Goal: Task Accomplishment & Management: Complete application form

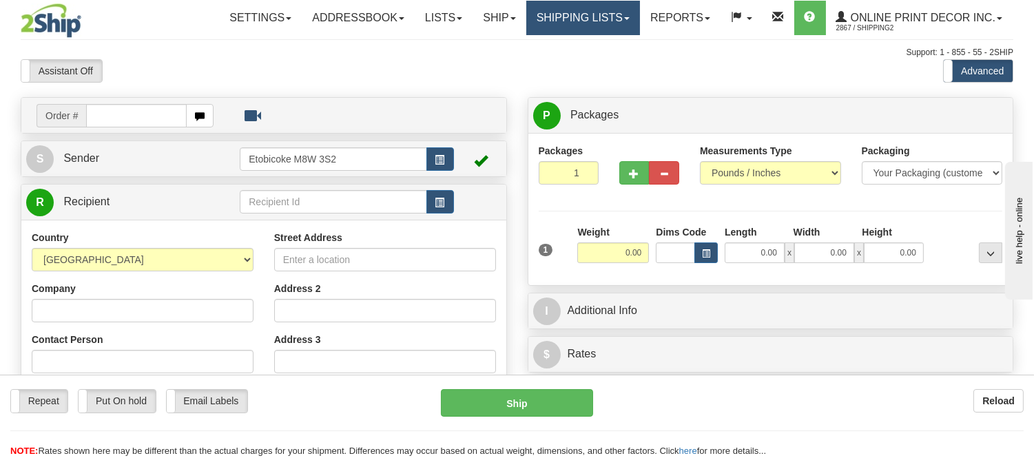
click at [614, 17] on link "Shipping lists" at bounding box center [583, 18] width 114 height 34
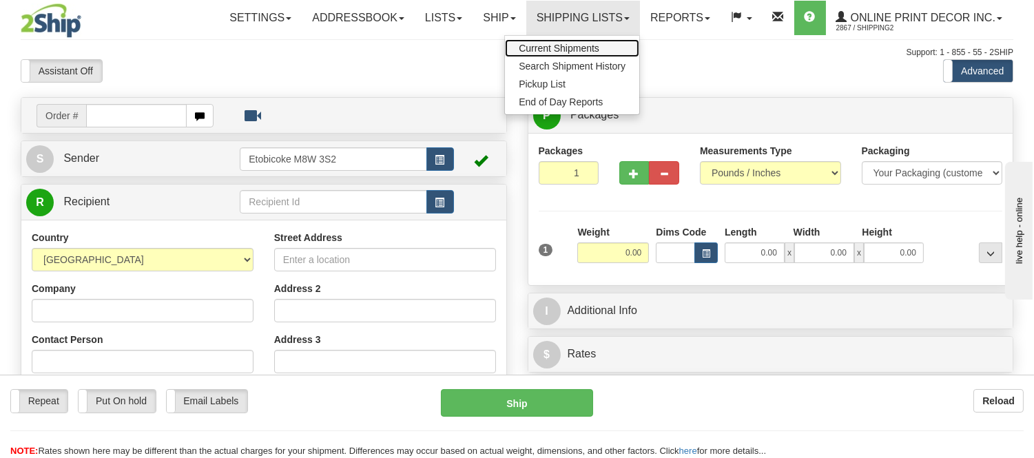
click at [593, 45] on span "Current Shipments" at bounding box center [559, 48] width 81 height 11
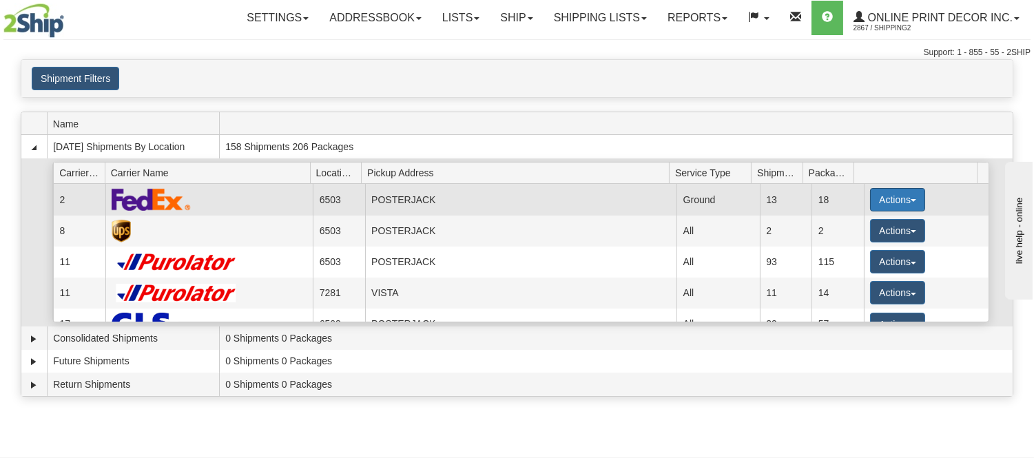
click at [896, 190] on button "Actions" at bounding box center [897, 199] width 55 height 23
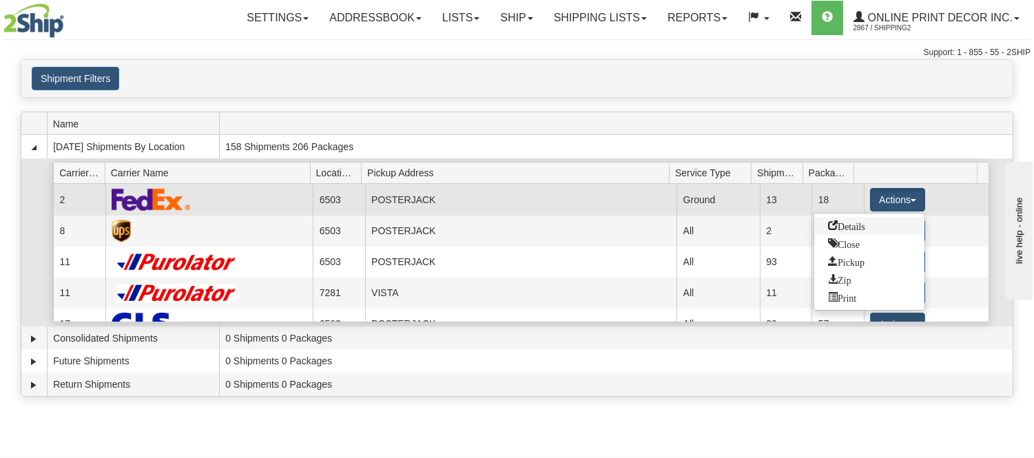
click at [859, 220] on span "Details" at bounding box center [846, 225] width 37 height 10
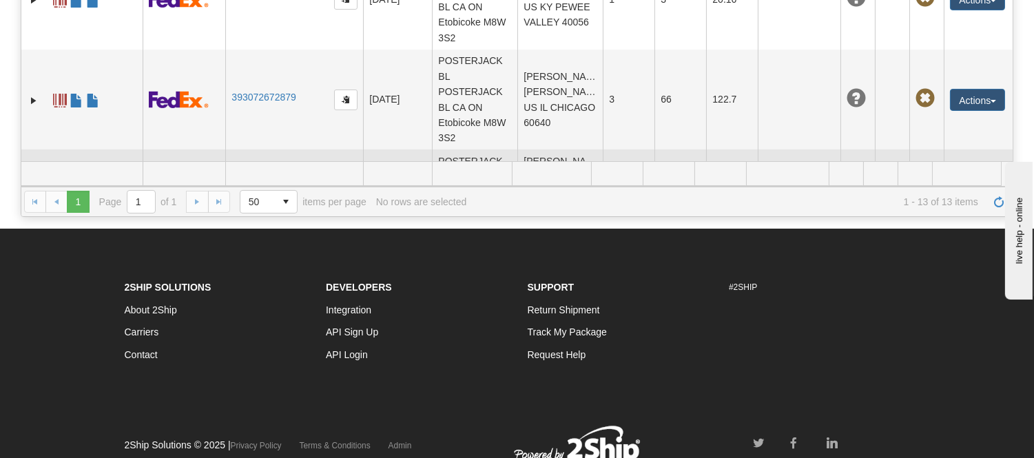
scroll to position [1055, 0]
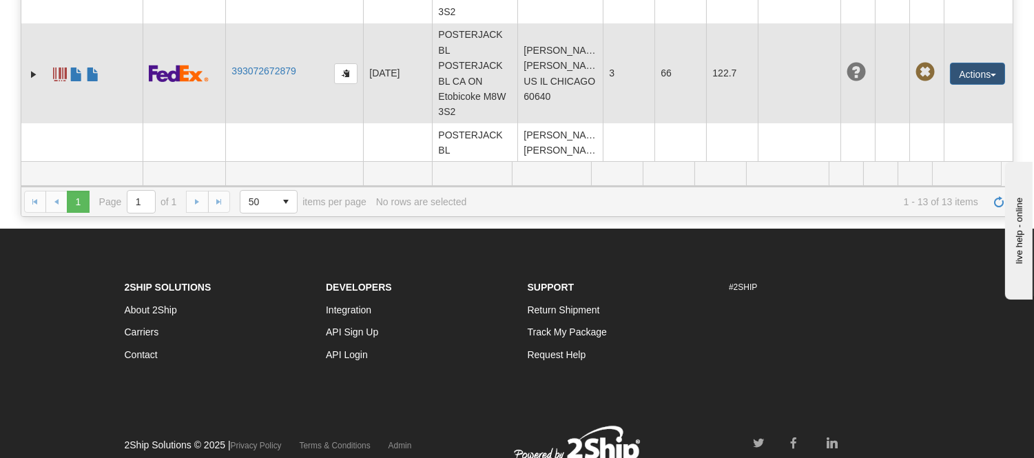
click at [256, 78] on td "393072672879" at bounding box center [294, 73] width 138 height 101
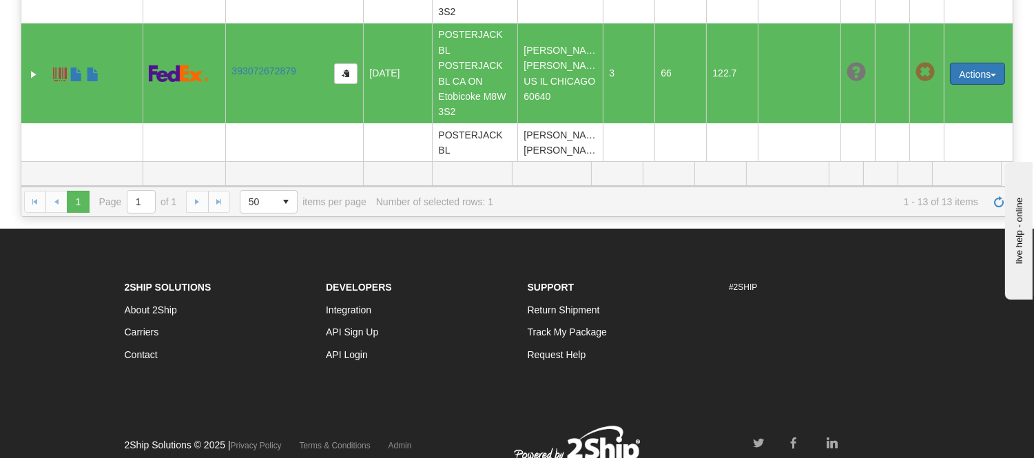
click at [950, 81] on button "Actions" at bounding box center [977, 74] width 55 height 22
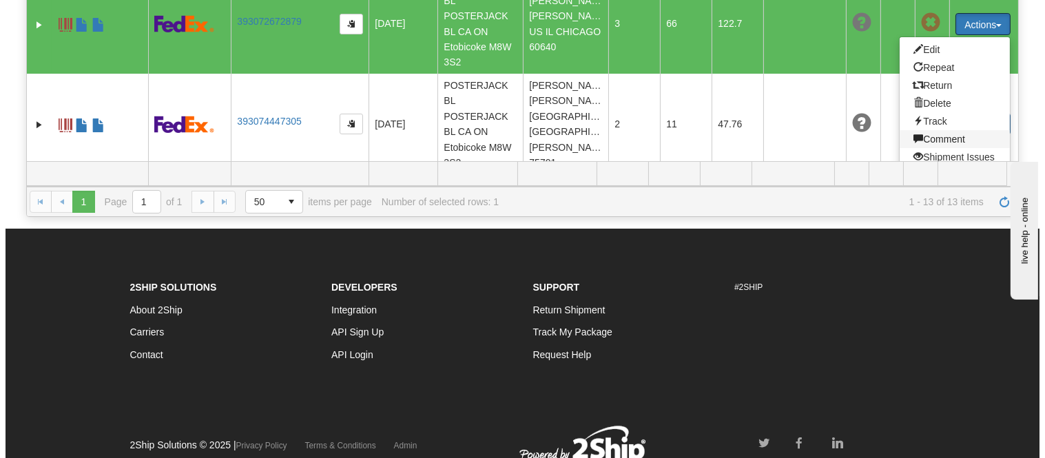
scroll to position [1131, 0]
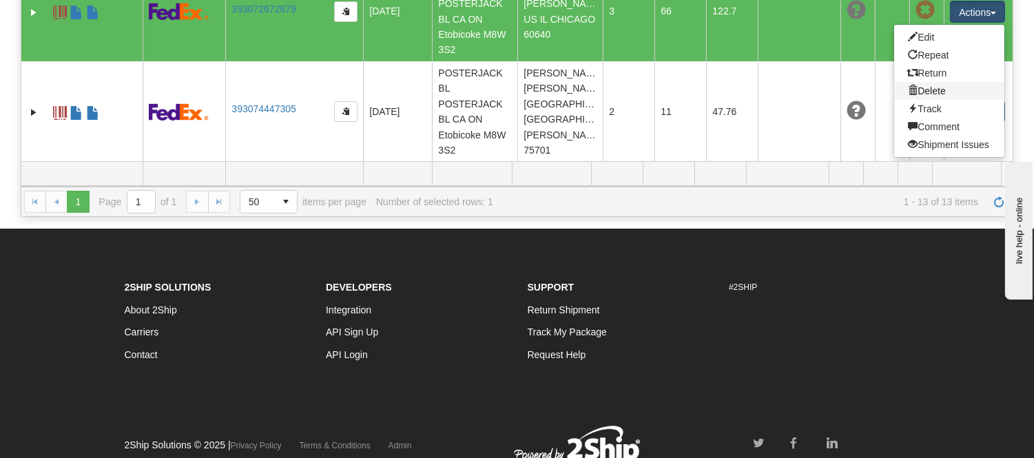
click at [921, 87] on link "Delete" at bounding box center [949, 91] width 110 height 18
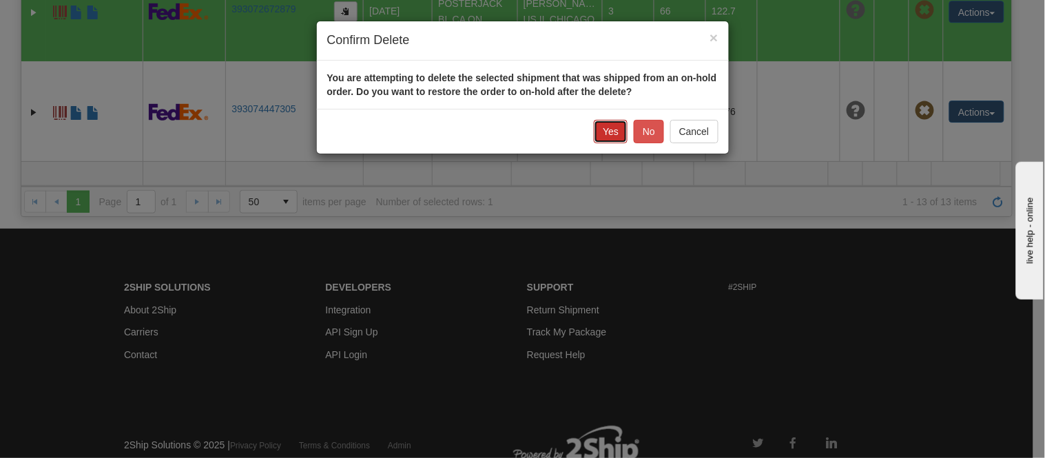
click at [614, 129] on button "Yes" at bounding box center [611, 131] width 34 height 23
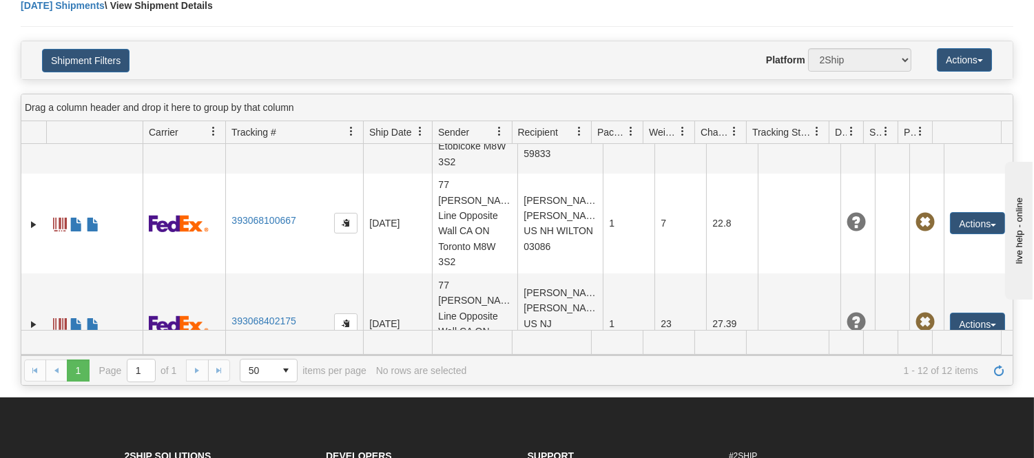
scroll to position [0, 0]
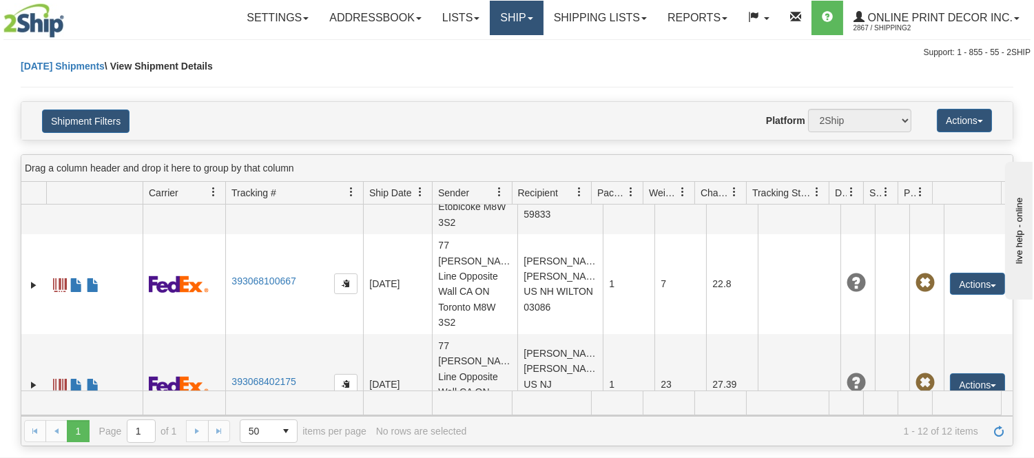
click at [525, 10] on link "Ship" at bounding box center [516, 18] width 53 height 34
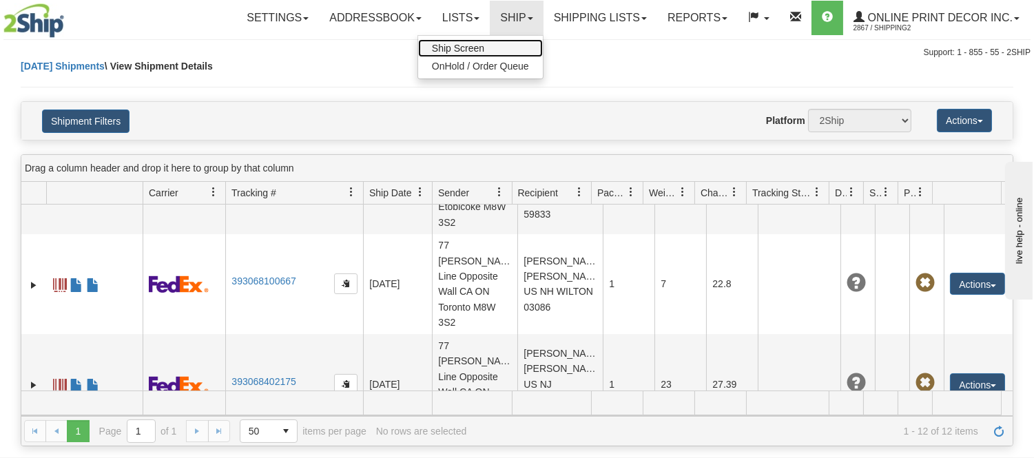
click at [499, 51] on link "Ship Screen" at bounding box center [480, 48] width 125 height 18
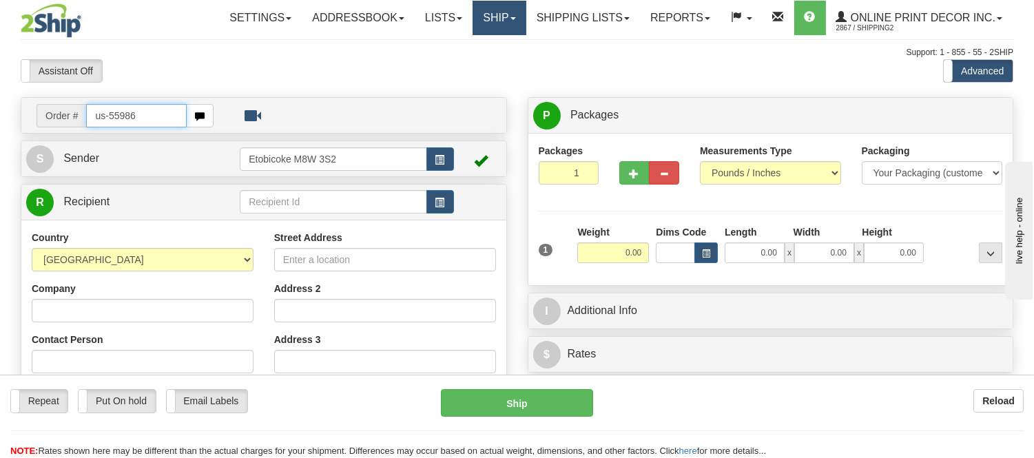
type input "us-55986"
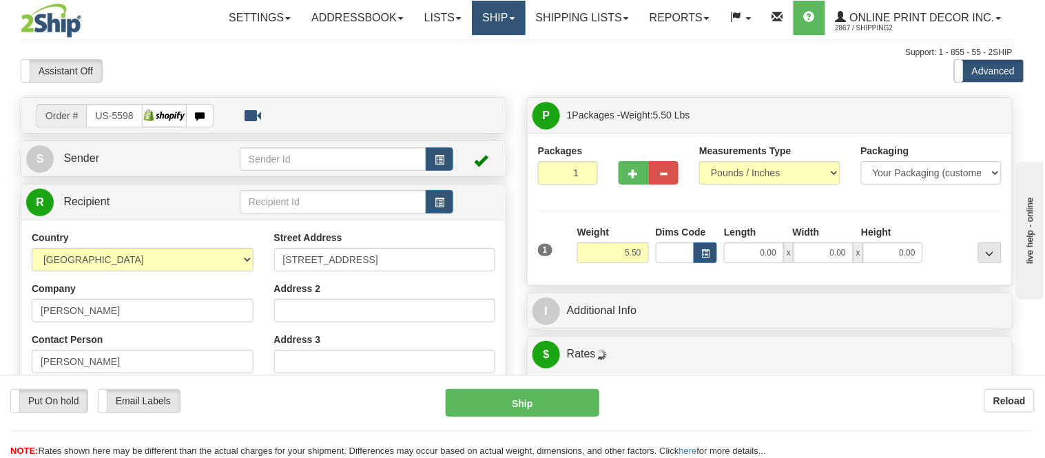
type input "CHICAGO"
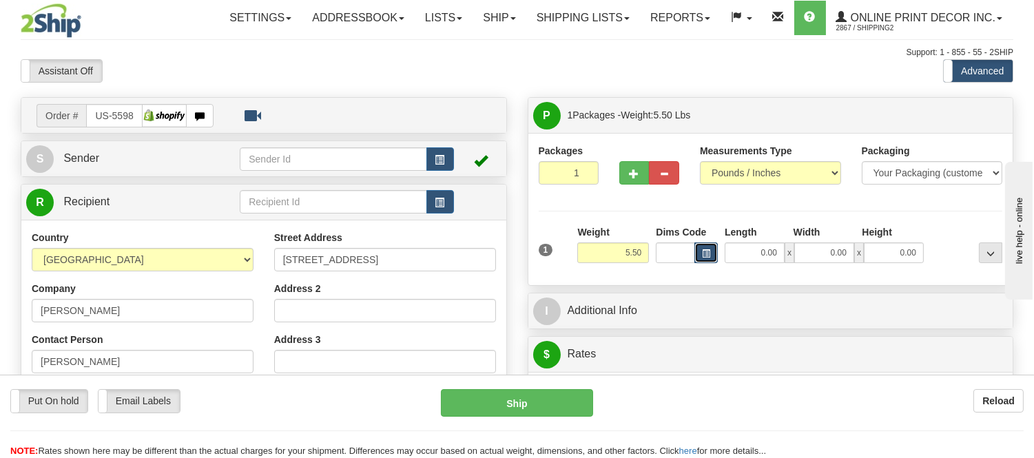
click at [707, 252] on span "button" at bounding box center [706, 254] width 8 height 8
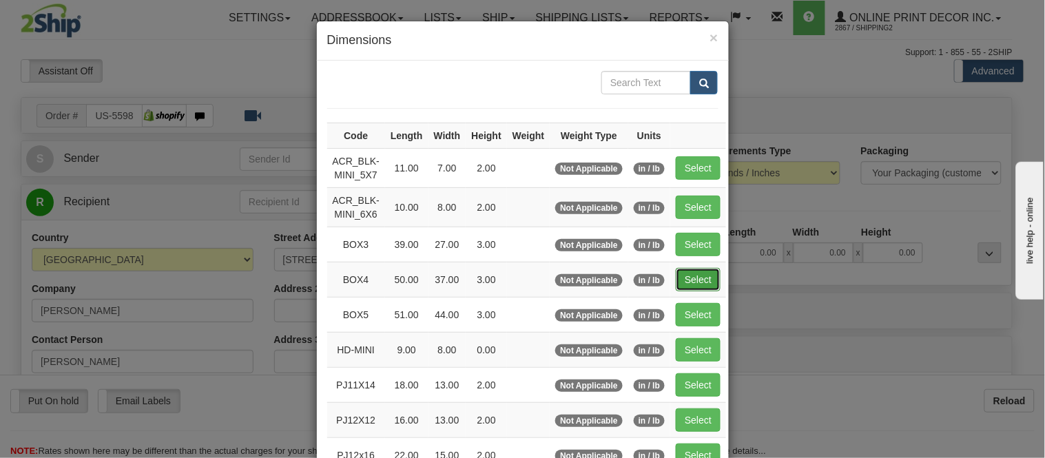
click at [698, 288] on button "Select" at bounding box center [698, 279] width 45 height 23
type input "BOX4"
type input "50.00"
type input "37.00"
type input "3.00"
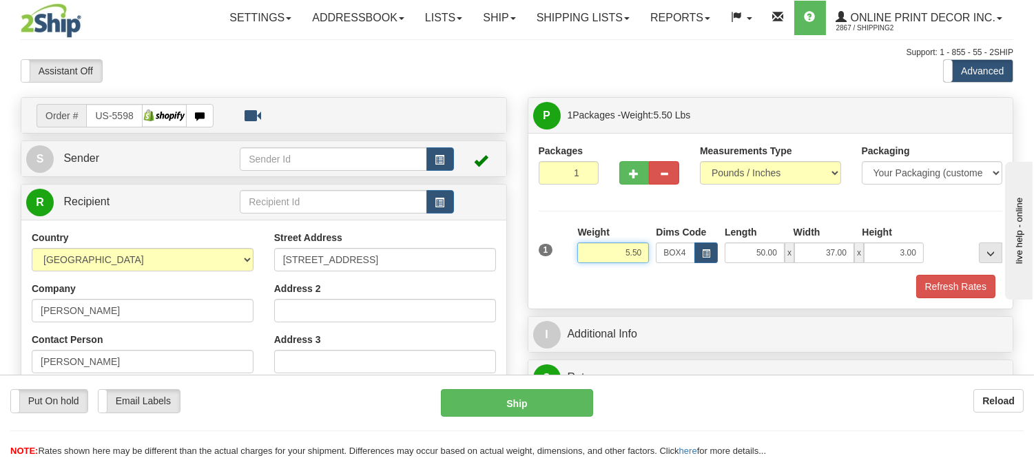
drag, startPoint x: 643, startPoint y: 253, endPoint x: 547, endPoint y: 253, distance: 95.7
click at [547, 253] on div "1 Weight 5.50 Dims Code BOX4" at bounding box center [770, 249] width 471 height 49
type input "13.98"
click at [642, 178] on button "button" at bounding box center [634, 172] width 30 height 23
radio input "true"
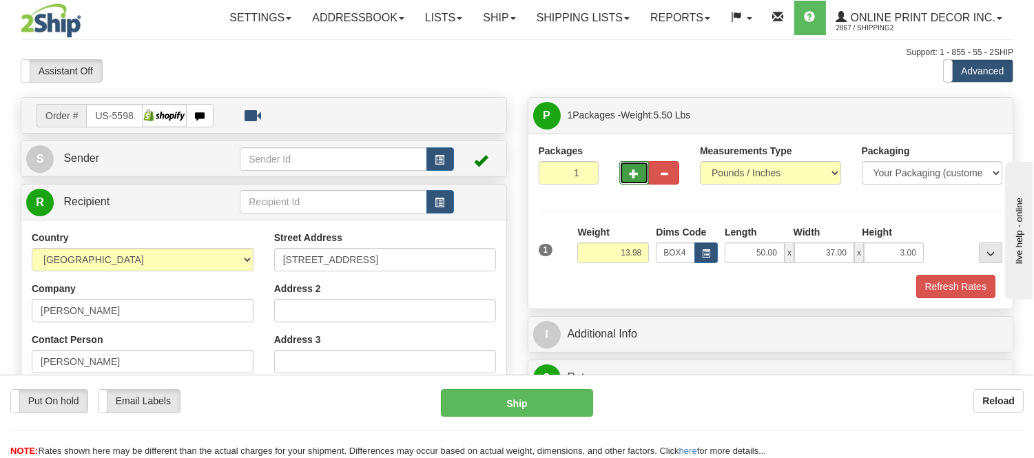
type input "2"
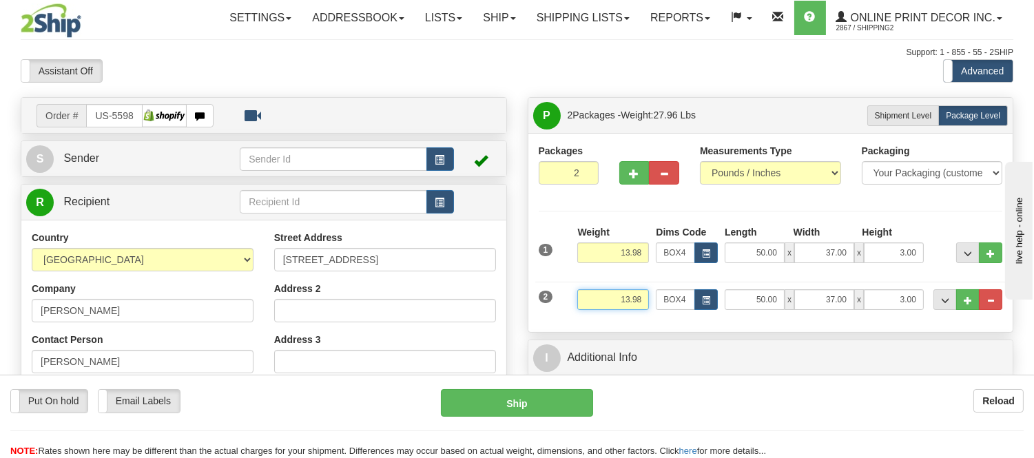
drag, startPoint x: 640, startPoint y: 301, endPoint x: 561, endPoint y: 309, distance: 80.2
click at [561, 309] on div "2 Weight 13.98 Dims Code BOX4 Length Width x" at bounding box center [770, 298] width 471 height 46
click at [635, 296] on input "8..98" at bounding box center [613, 299] width 72 height 21
click at [632, 300] on input "8..98" at bounding box center [613, 299] width 72 height 21
type input "8.98"
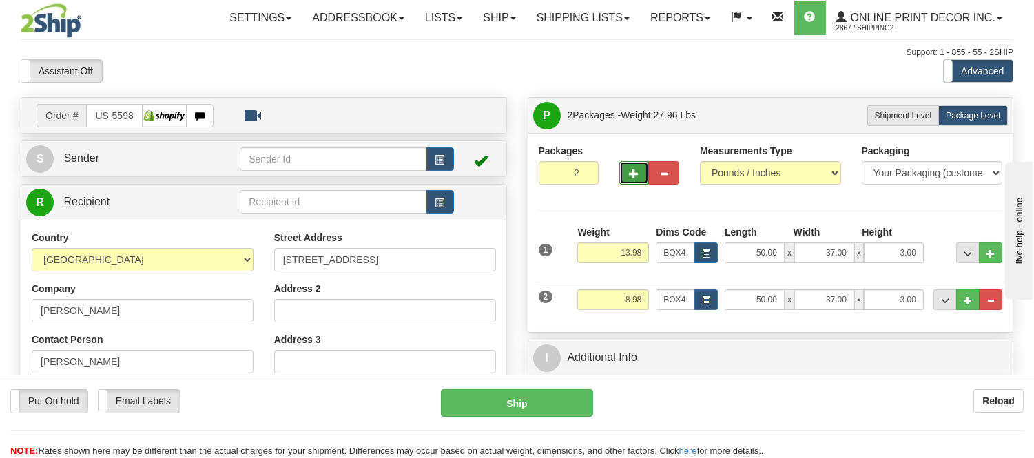
click at [638, 179] on button "button" at bounding box center [634, 172] width 30 height 23
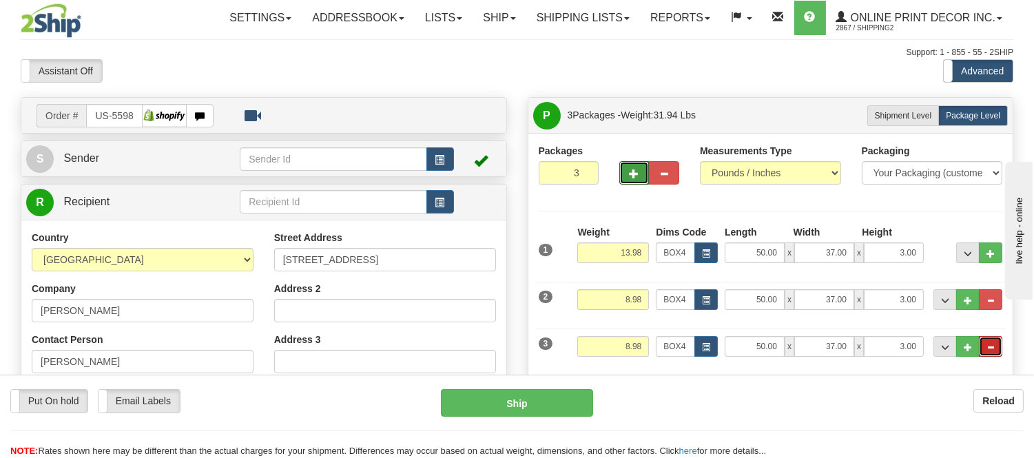
click at [995, 343] on button "..." at bounding box center [990, 346] width 23 height 21
type input "2"
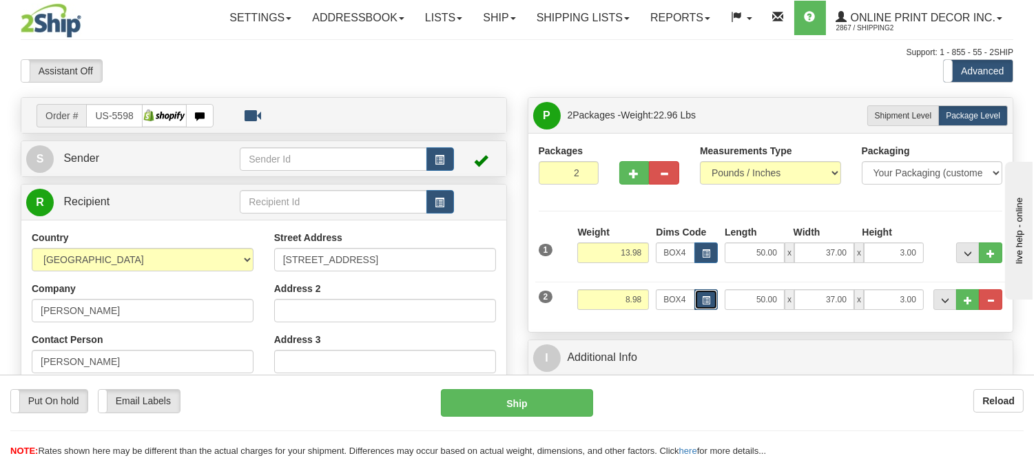
click at [706, 299] on span "button" at bounding box center [706, 301] width 8 height 8
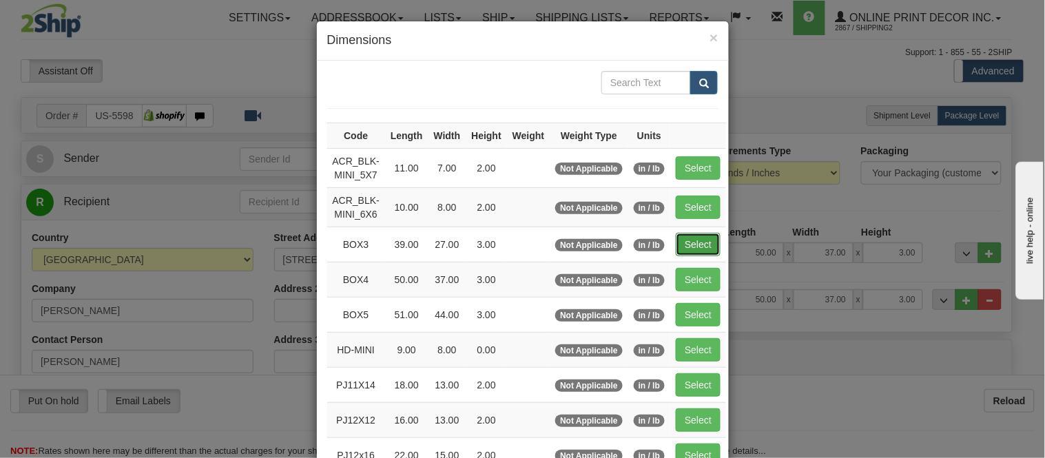
click at [683, 244] on button "Select" at bounding box center [698, 244] width 45 height 23
type input "BOX3"
type input "39.00"
type input "27.00"
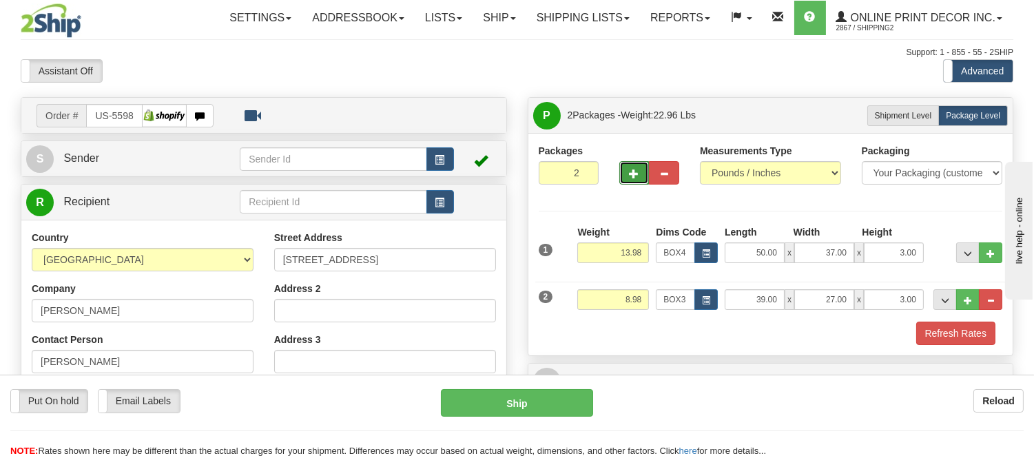
click at [623, 177] on button "button" at bounding box center [634, 172] width 30 height 23
type input "3"
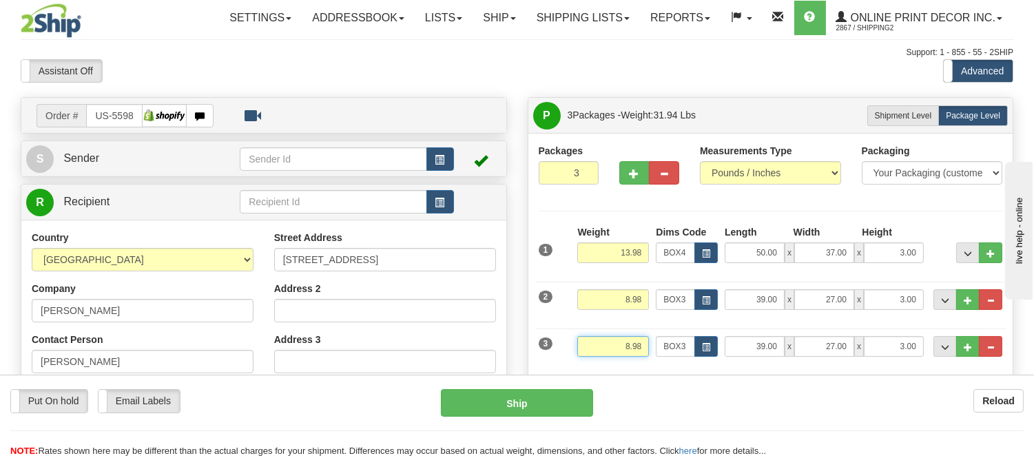
click at [629, 347] on input "8.98" at bounding box center [613, 346] width 72 height 21
type input "7.98"
click at [631, 176] on span "button" at bounding box center [634, 173] width 10 height 9
type input "4"
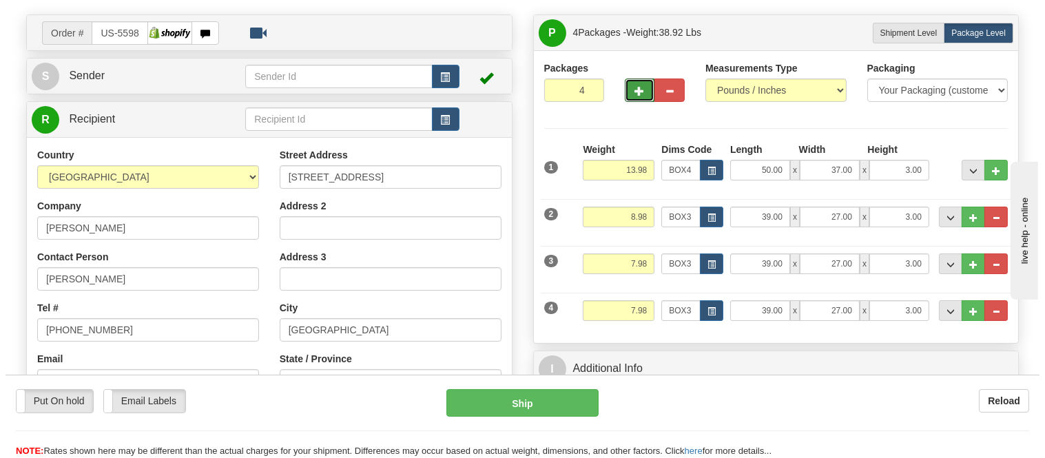
scroll to position [153, 0]
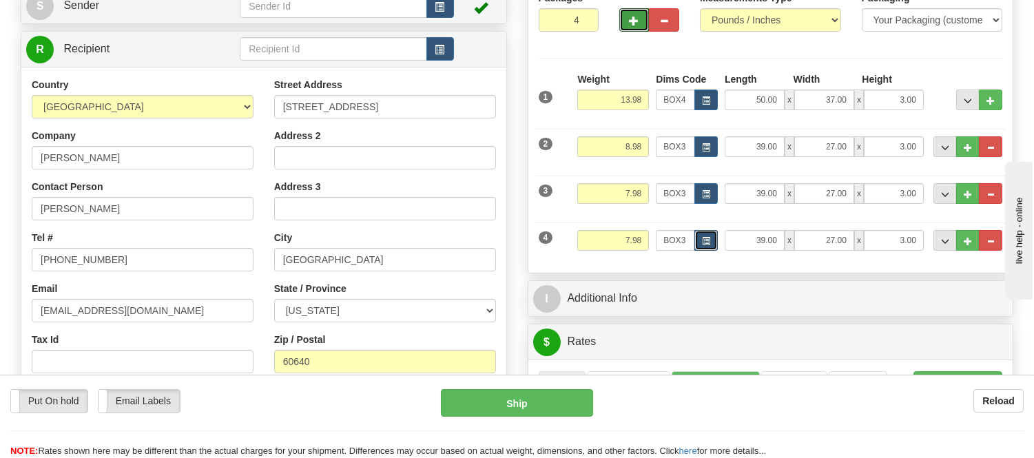
click at [699, 240] on button "button" at bounding box center [705, 240] width 23 height 21
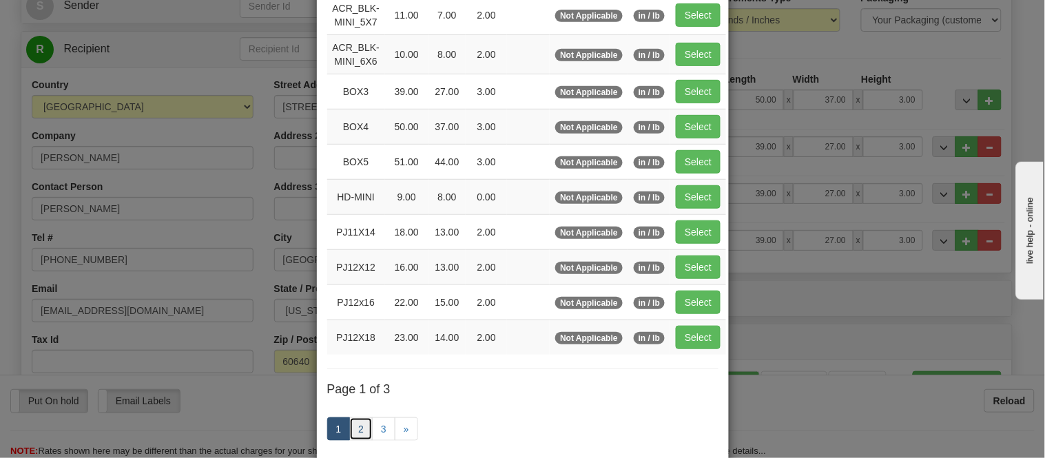
click at [360, 432] on link "2" at bounding box center [360, 428] width 23 height 23
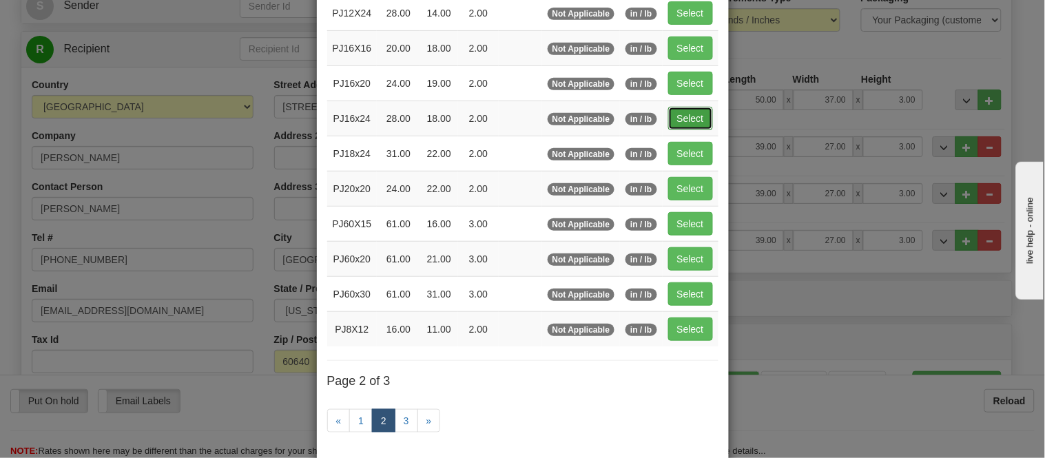
click at [701, 108] on button "Select" at bounding box center [690, 118] width 45 height 23
type input "PJ16x24"
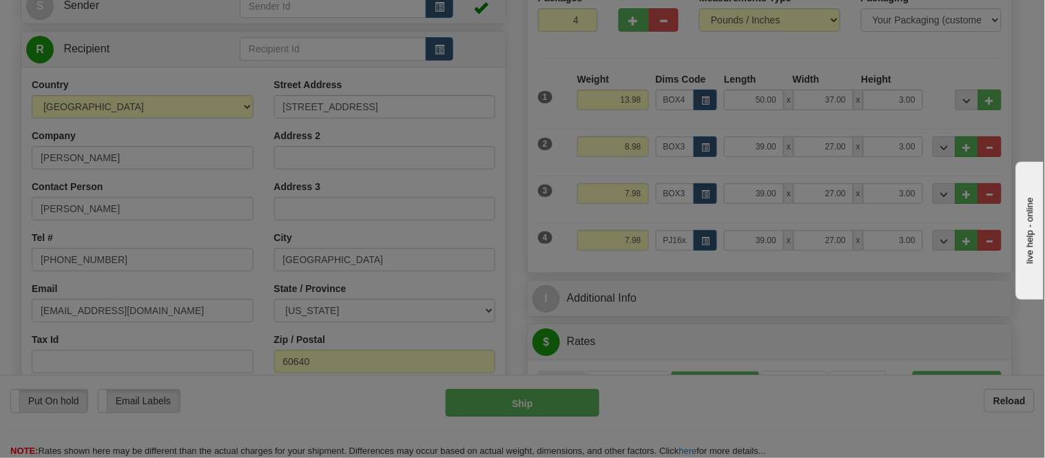
type input "28.00"
type input "18.00"
type input "2.00"
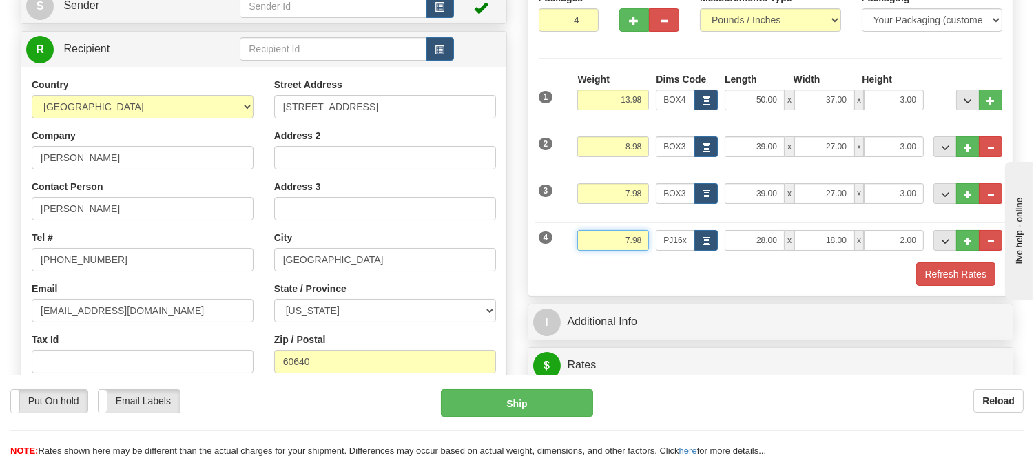
drag, startPoint x: 643, startPoint y: 242, endPoint x: 587, endPoint y: 243, distance: 56.5
click at [587, 243] on input "7.98" at bounding box center [613, 240] width 72 height 21
type input "5.98"
drag, startPoint x: 914, startPoint y: 239, endPoint x: 863, endPoint y: 240, distance: 51.0
click at [864, 240] on input "2.00" at bounding box center [894, 240] width 60 height 21
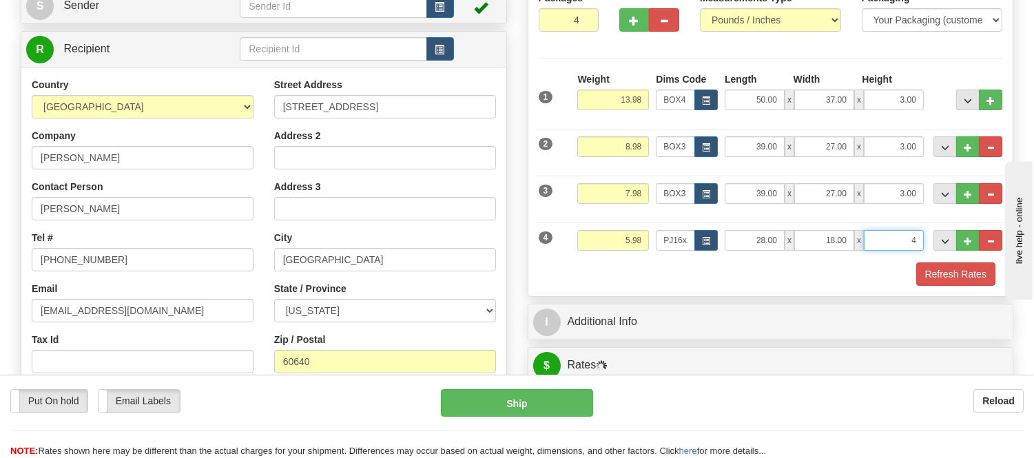
click button "Delete" at bounding box center [0, 0] width 0 height 0
type input "4.00"
click at [935, 266] on button "Refresh Rates" at bounding box center [955, 273] width 79 height 23
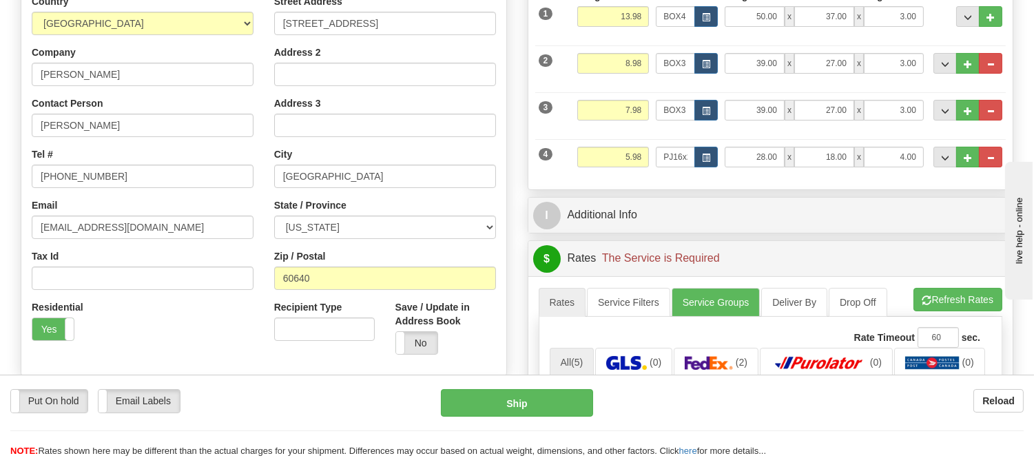
scroll to position [306, 0]
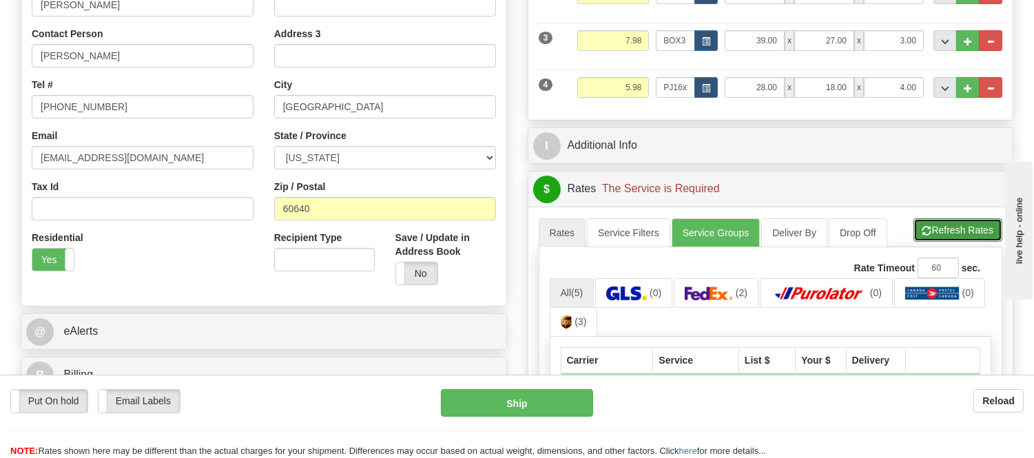
click at [953, 233] on button "Refresh Rates" at bounding box center [957, 229] width 89 height 23
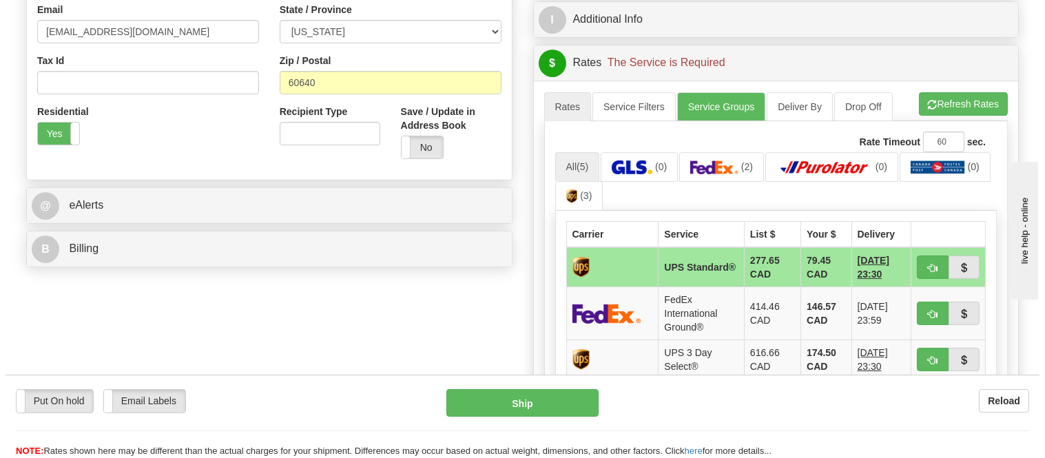
scroll to position [459, 0]
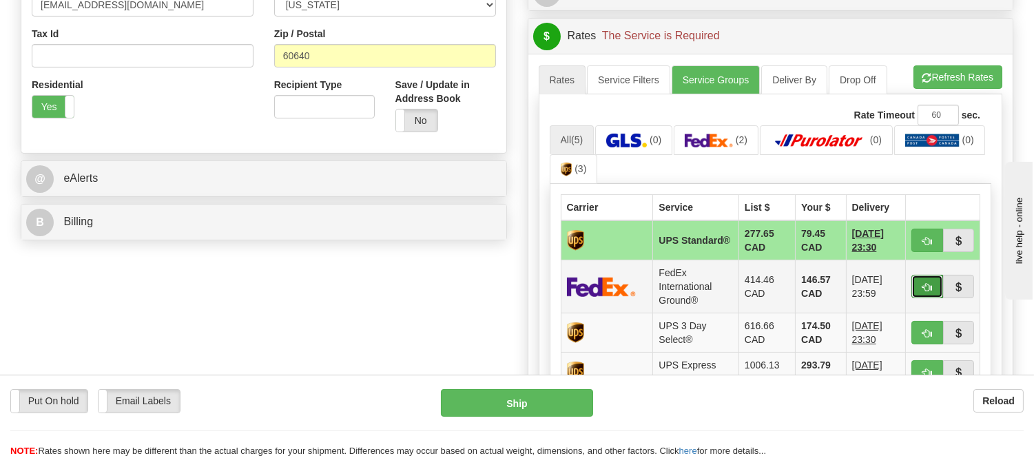
click at [918, 287] on button "button" at bounding box center [927, 286] width 32 height 23
type input "92"
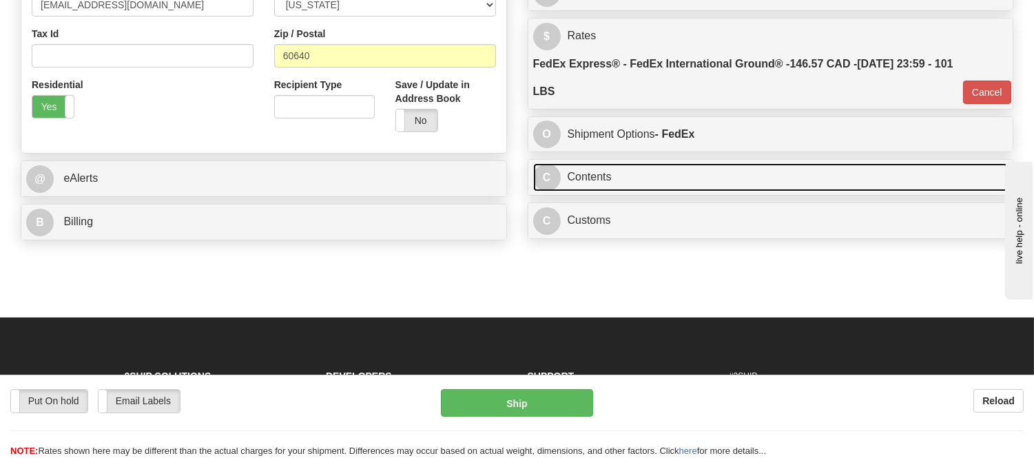
click at [665, 179] on link "C Contents" at bounding box center [770, 177] width 475 height 28
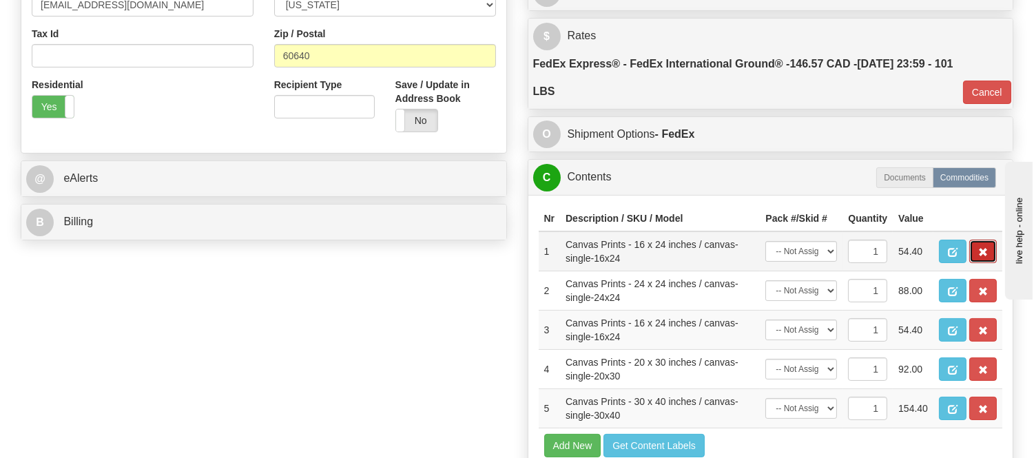
click at [982, 263] on button "button" at bounding box center [983, 251] width 28 height 23
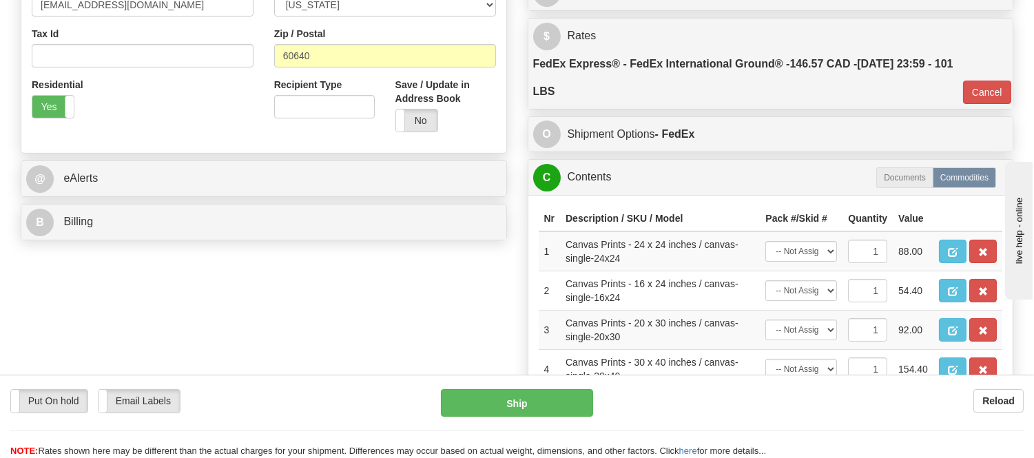
click at [982, 263] on button "button" at bounding box center [983, 251] width 28 height 23
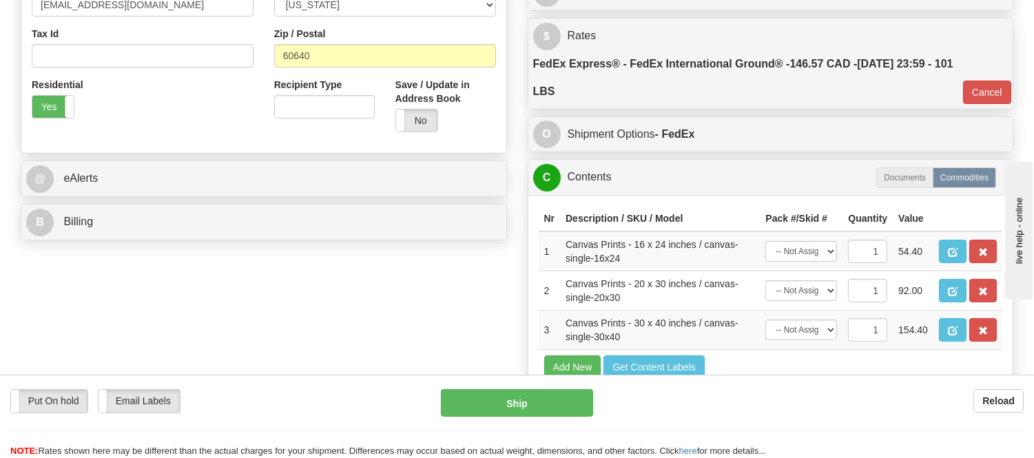
click at [982, 263] on button "button" at bounding box center [983, 251] width 28 height 23
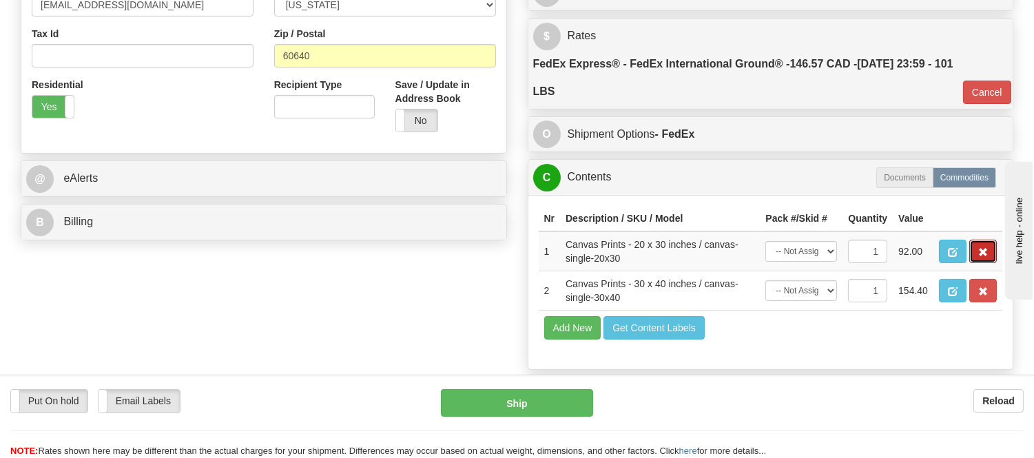
click at [982, 263] on button "button" at bounding box center [983, 251] width 28 height 23
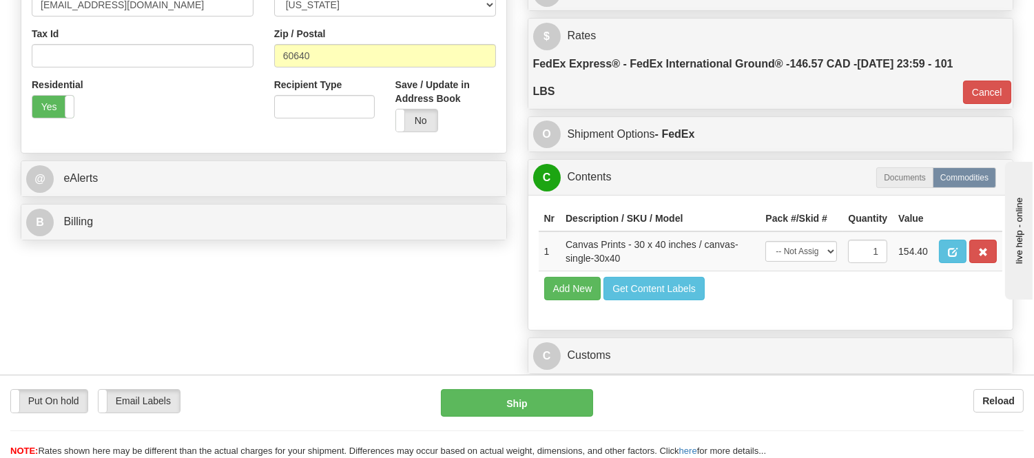
click at [982, 263] on button "button" at bounding box center [983, 251] width 28 height 23
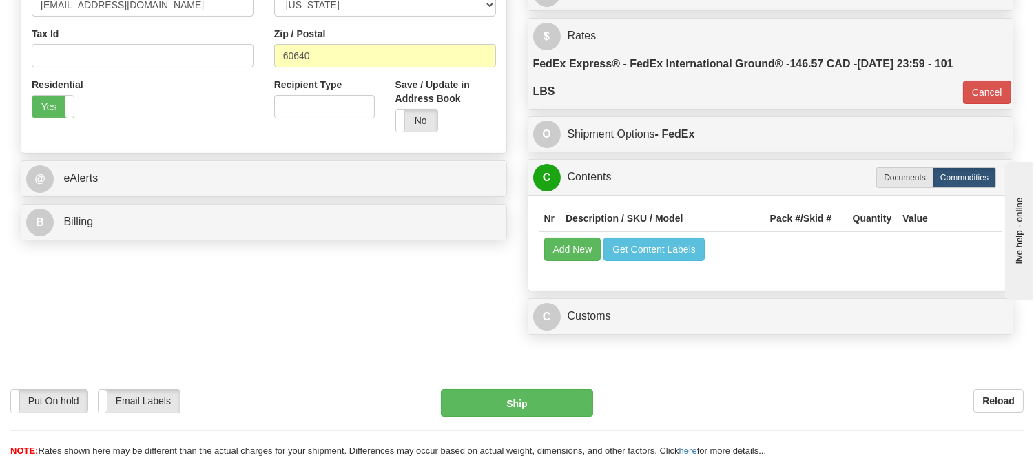
click at [978, 280] on div "Nr Description / SKU / Model Pack #/Skid # Quantity Value Add New Get Content L…" at bounding box center [770, 243] width 485 height 96
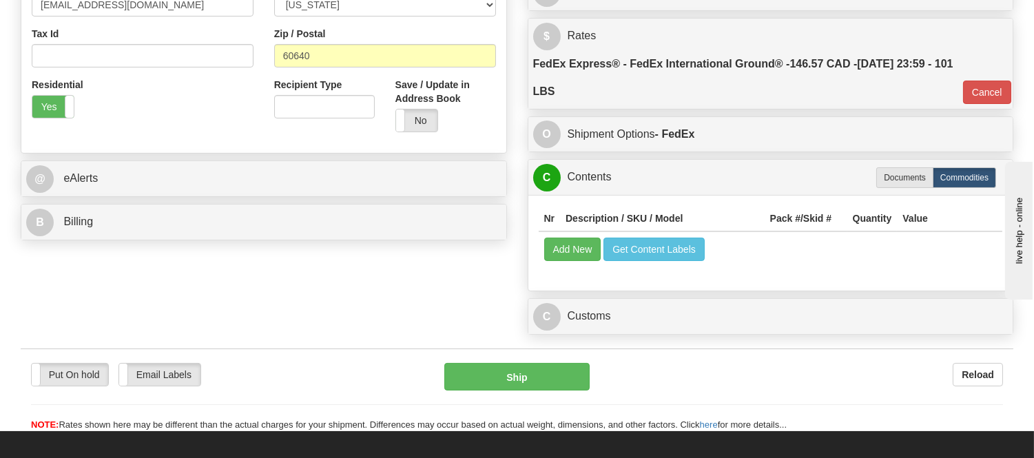
click at [975, 280] on div "Nr Description / SKU / Model Pack #/Skid # Quantity Value Add New Get Content L…" at bounding box center [770, 243] width 485 height 96
click at [572, 253] on button "Add New" at bounding box center [572, 249] width 57 height 23
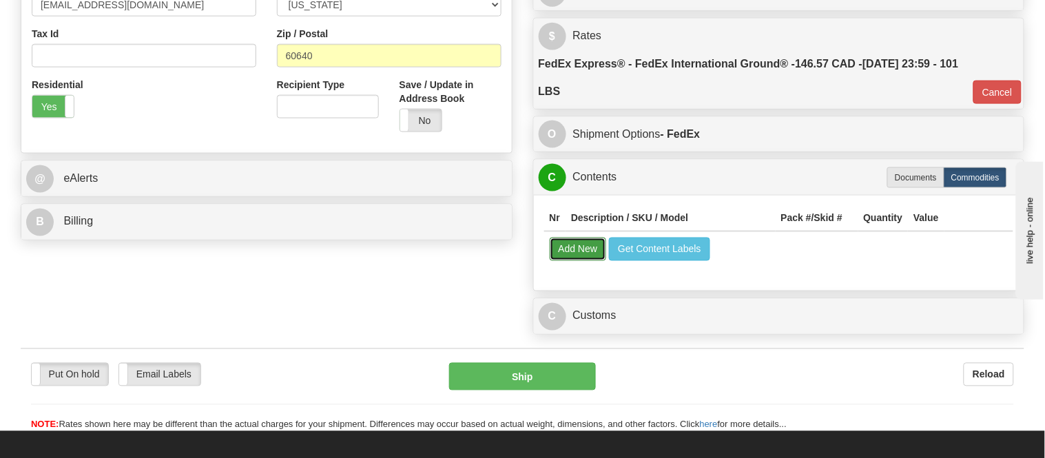
select select
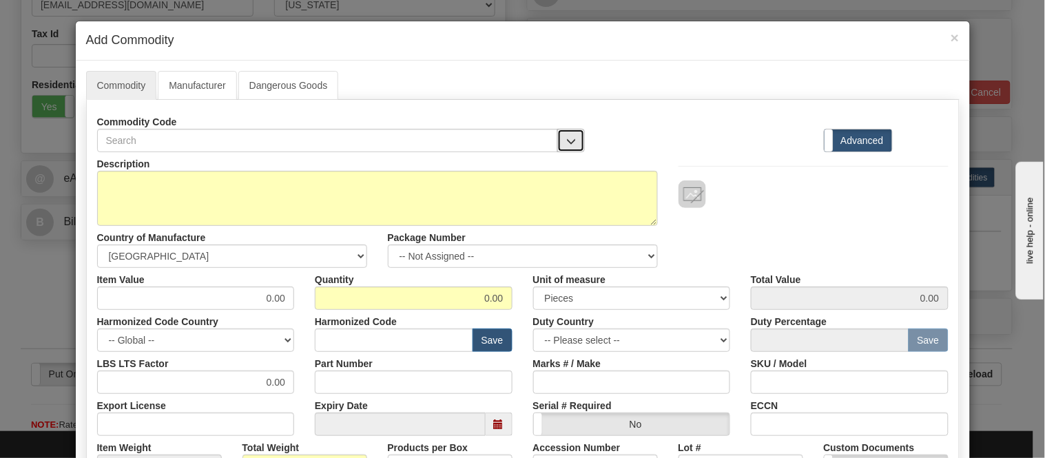
click at [557, 136] on button "button" at bounding box center [571, 140] width 28 height 23
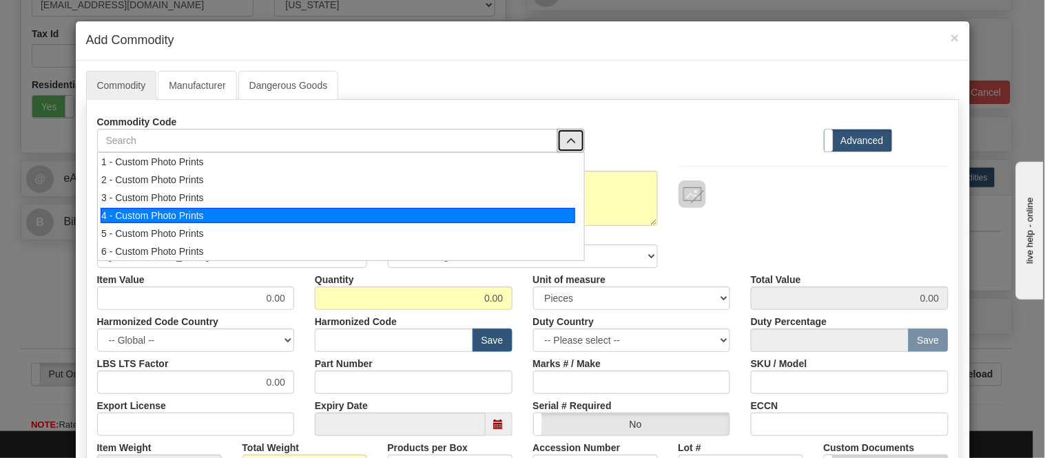
click at [551, 214] on div "4 - Custom Photo Prints" at bounding box center [338, 215] width 474 height 15
select select "1"
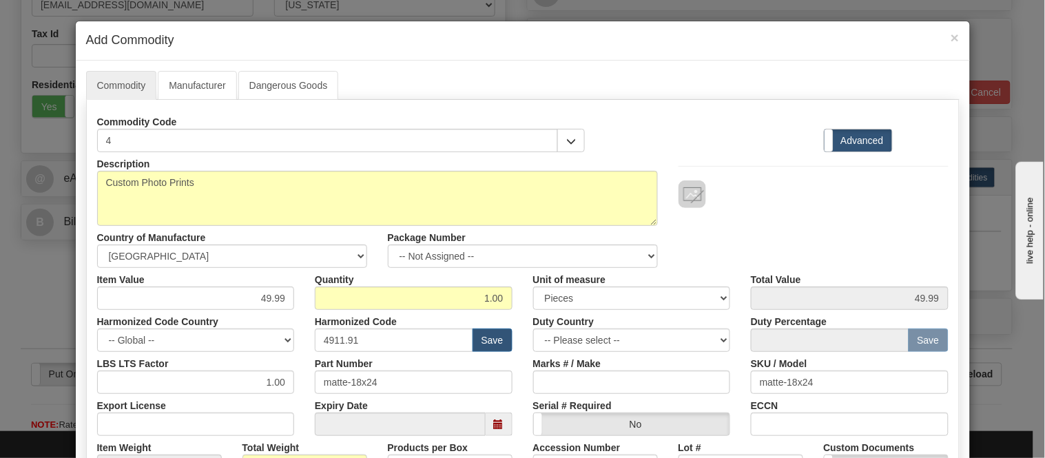
click at [941, 37] on h4 "Add Commodity" at bounding box center [522, 41] width 873 height 18
click at [950, 37] on span "×" at bounding box center [954, 38] width 8 height 16
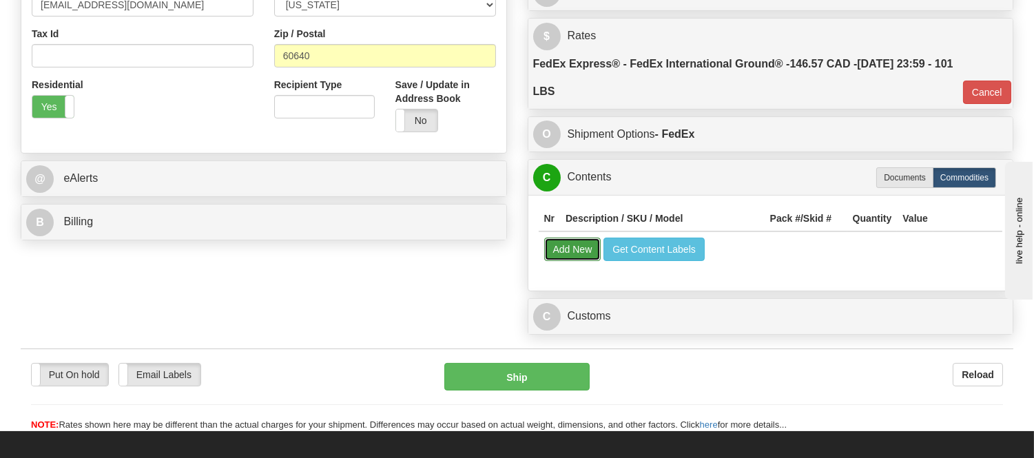
click at [586, 244] on button "Add New" at bounding box center [572, 249] width 57 height 23
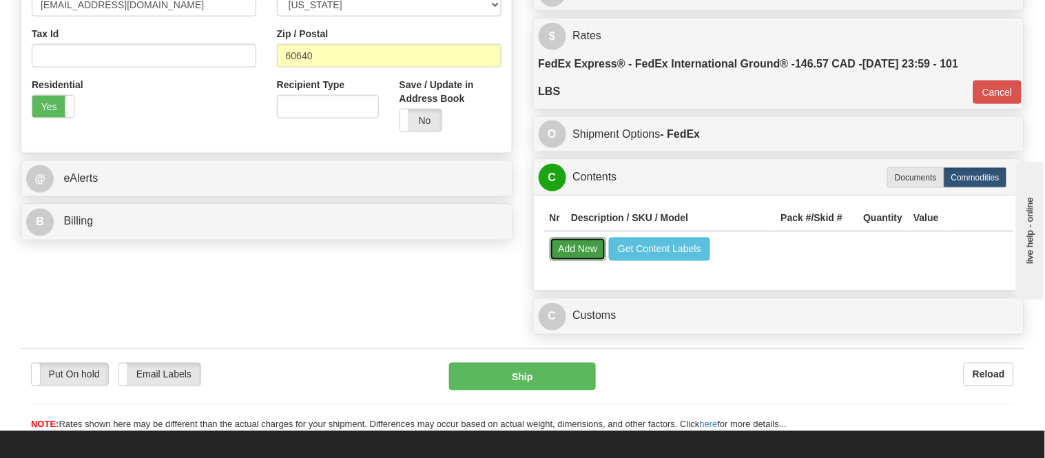
select select
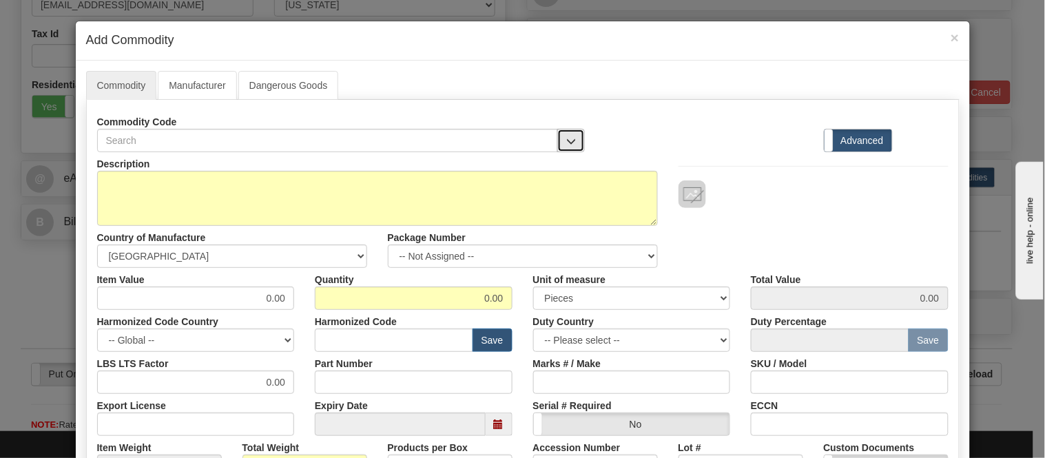
click at [566, 139] on span "button" at bounding box center [571, 141] width 10 height 9
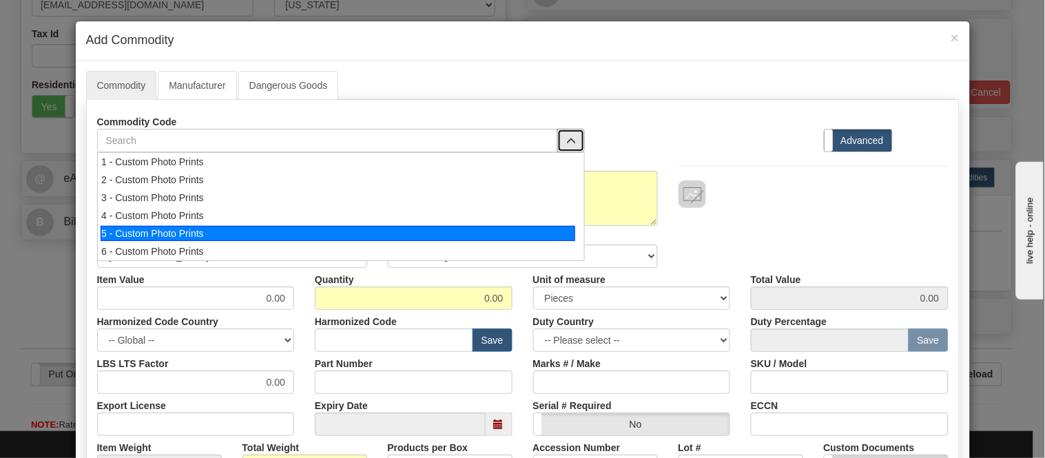
click at [565, 229] on div "5 - Custom Photo Prints" at bounding box center [338, 233] width 474 height 15
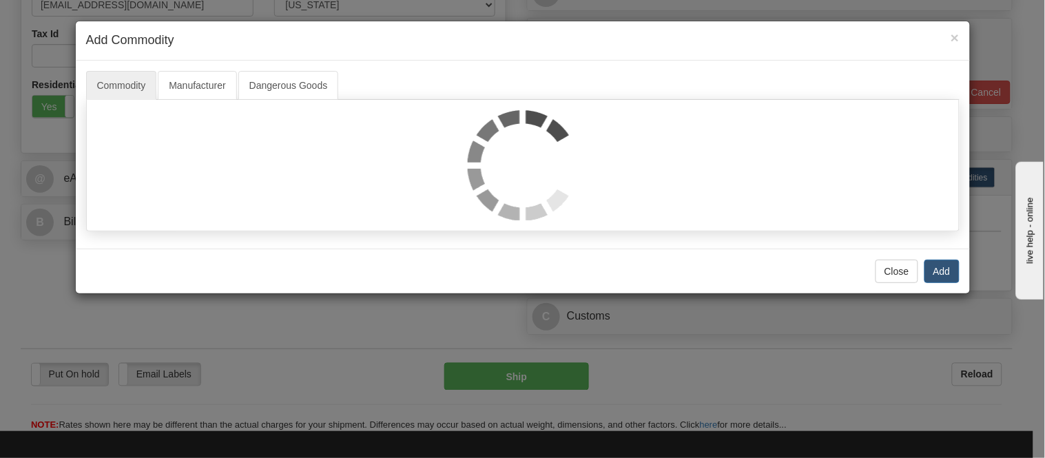
select select "1"
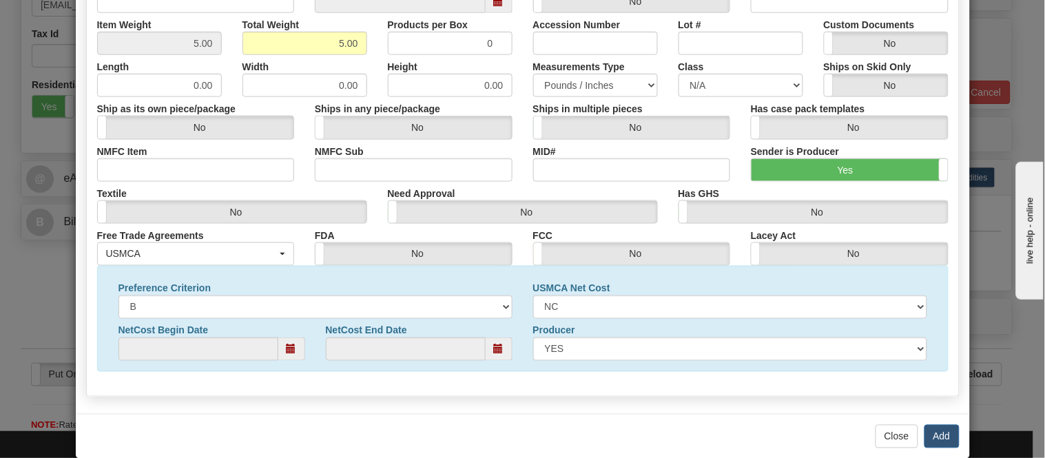
scroll to position [445, 0]
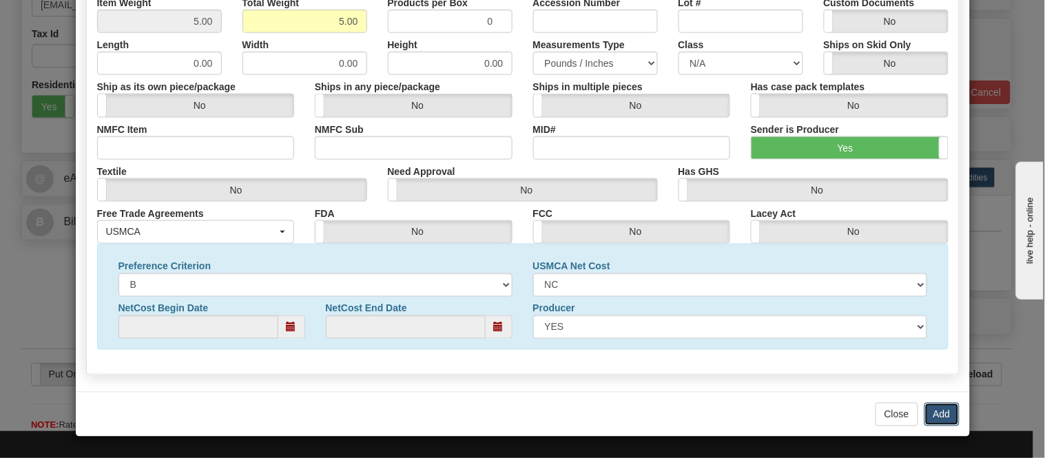
click at [930, 408] on button "Add" at bounding box center [941, 414] width 35 height 23
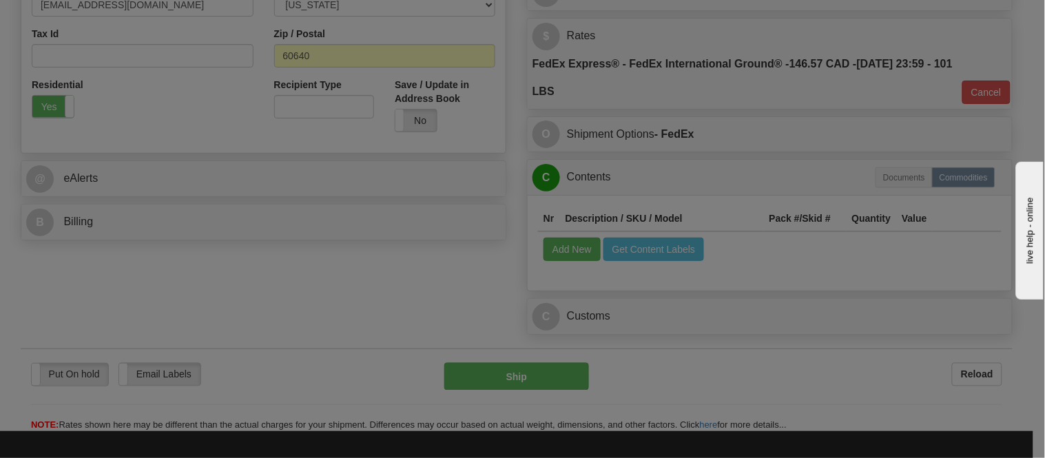
scroll to position [0, 0]
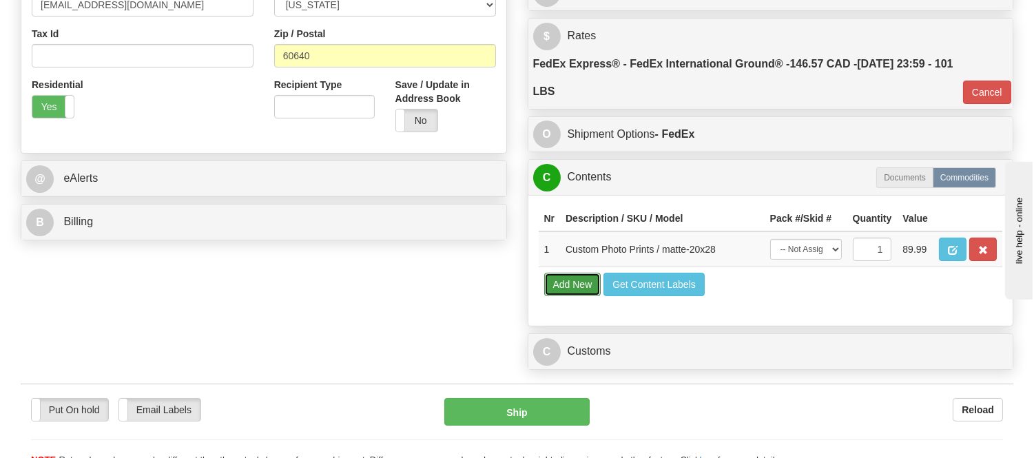
click at [562, 296] on button "Add New" at bounding box center [572, 284] width 57 height 23
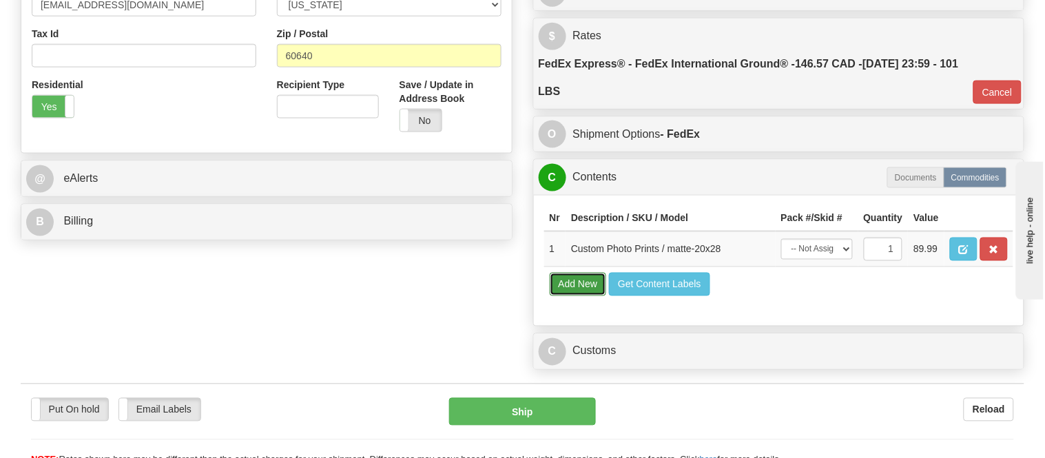
select select
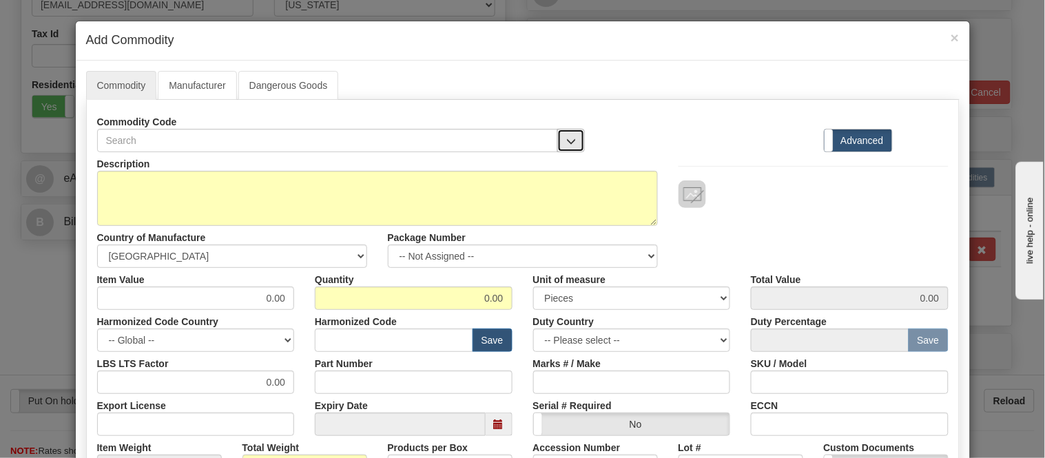
click at [567, 140] on span "button" at bounding box center [571, 141] width 10 height 9
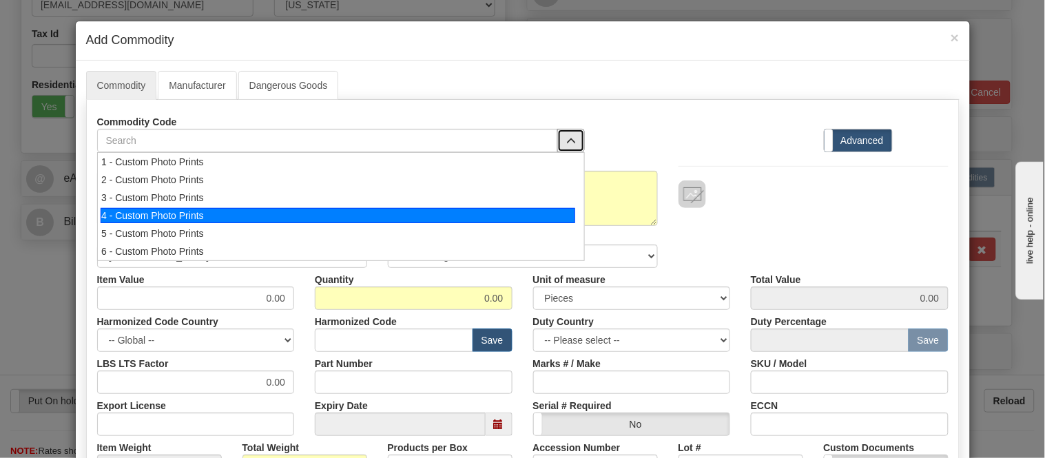
click at [567, 209] on div "4 - Custom Photo Prints" at bounding box center [338, 215] width 474 height 15
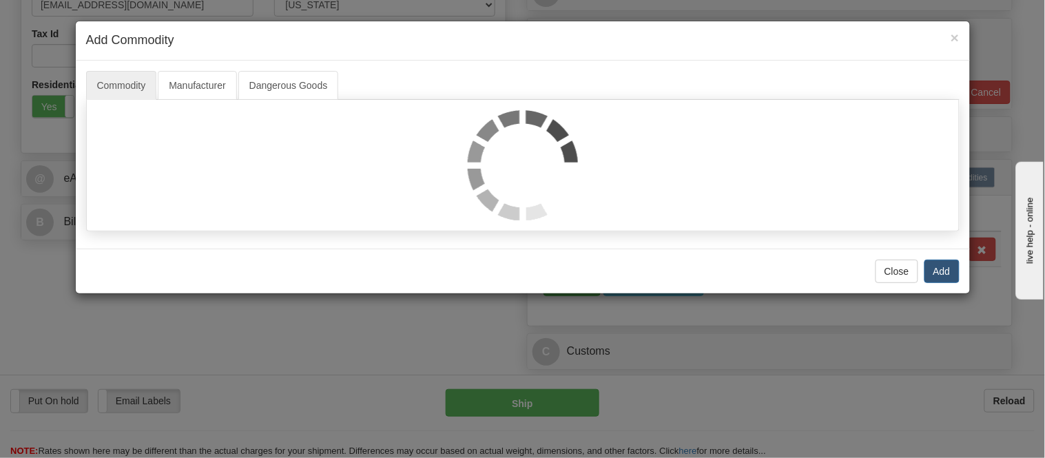
select select "1"
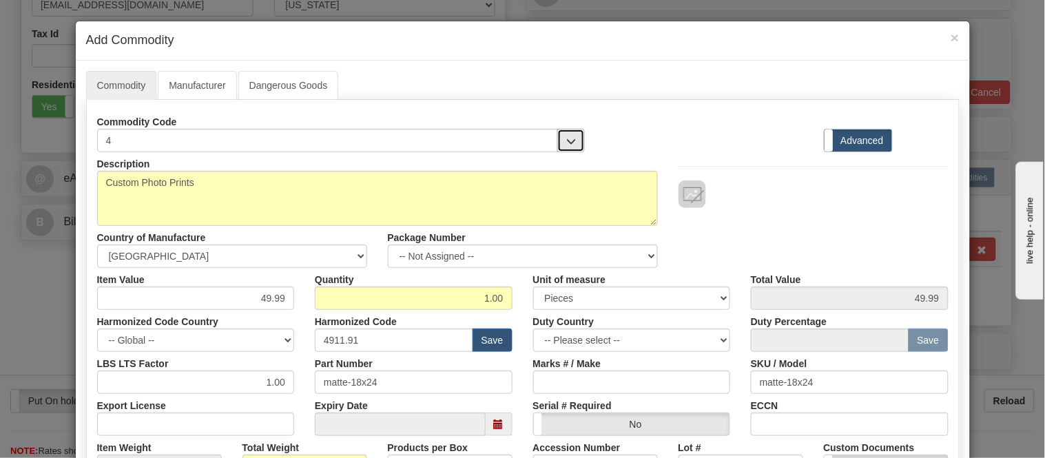
click at [570, 141] on button "button" at bounding box center [571, 140] width 28 height 23
click at [188, 78] on link "Manufacturer" at bounding box center [197, 85] width 79 height 29
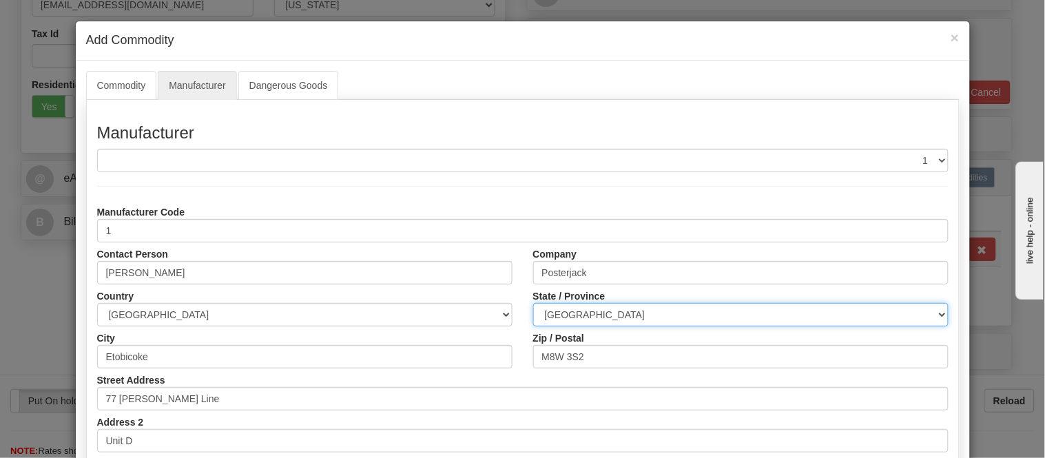
click at [652, 315] on select "ALBERTA BRITISH COLUMBIA MANITOBA NEW BRUNSWICK NEWFOUNDLAND NOVA SCOTIA NUNAVU…" at bounding box center [740, 314] width 415 height 23
select select "ON"
click at [533, 303] on select "ALBERTA BRITISH COLUMBIA MANITOBA NEW BRUNSWICK NEWFOUNDLAND NOVA SCOTIA NUNAVU…" at bounding box center [740, 314] width 415 height 23
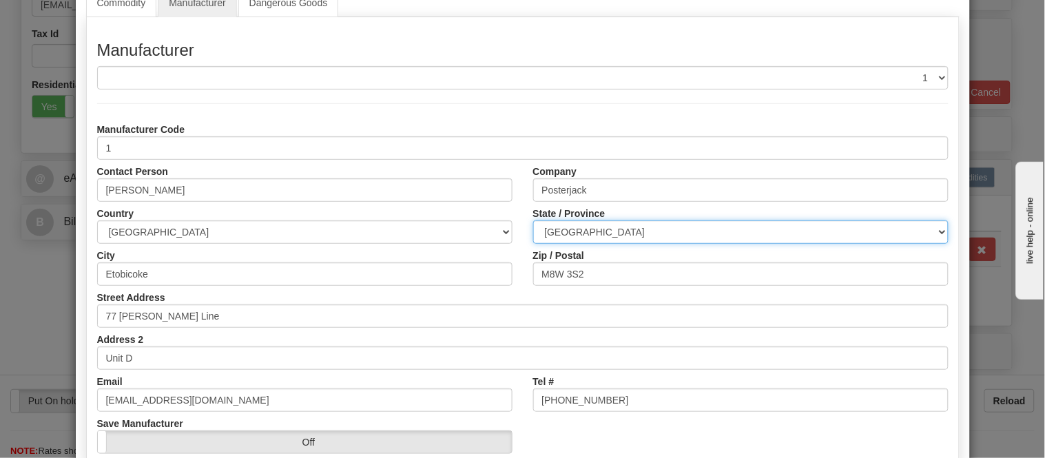
scroll to position [173, 0]
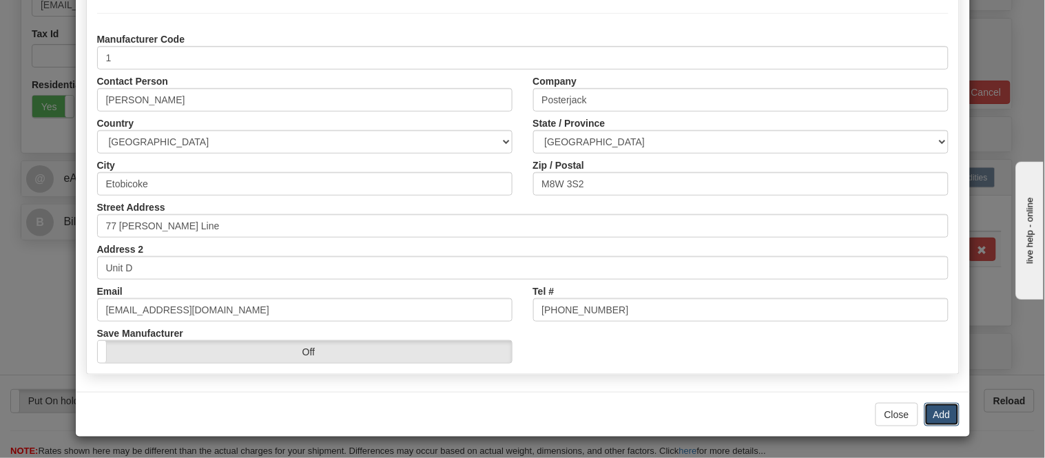
click at [927, 415] on button "Add" at bounding box center [941, 414] width 35 height 23
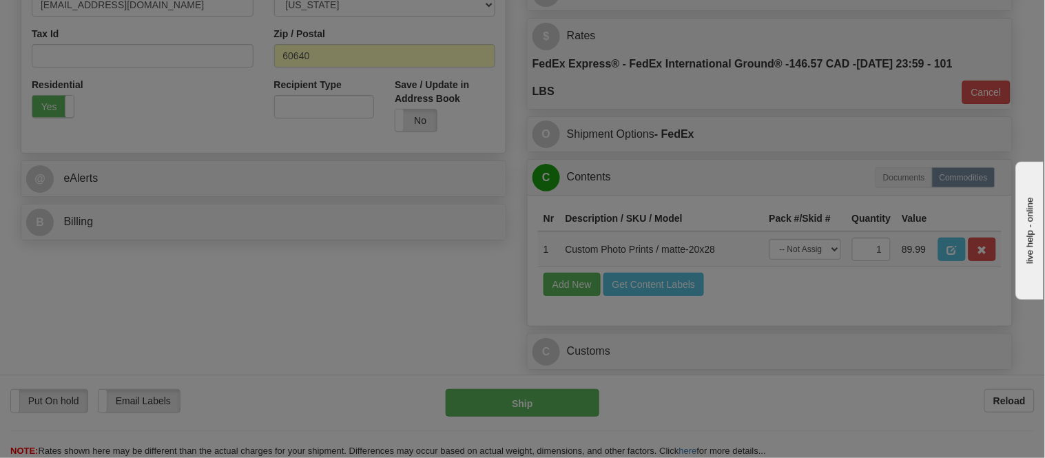
scroll to position [0, 0]
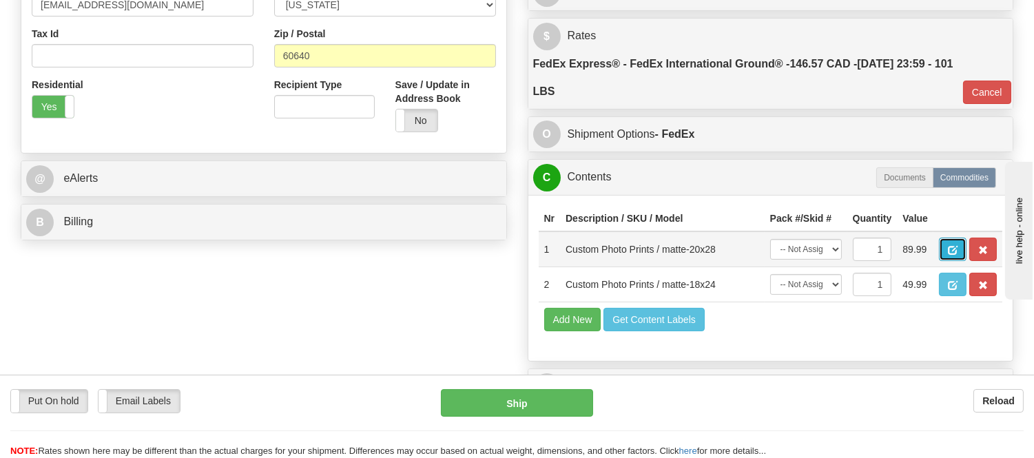
click at [957, 250] on span "button" at bounding box center [953, 250] width 10 height 9
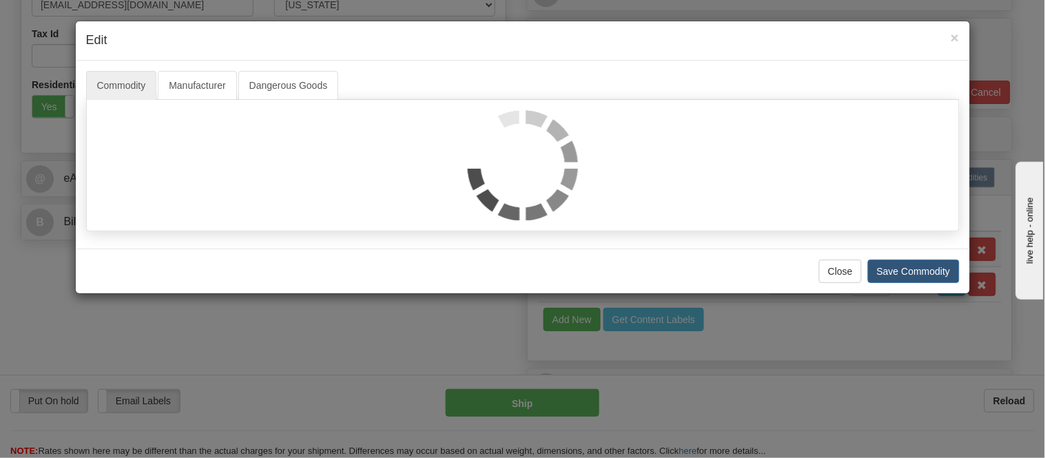
select select "1"
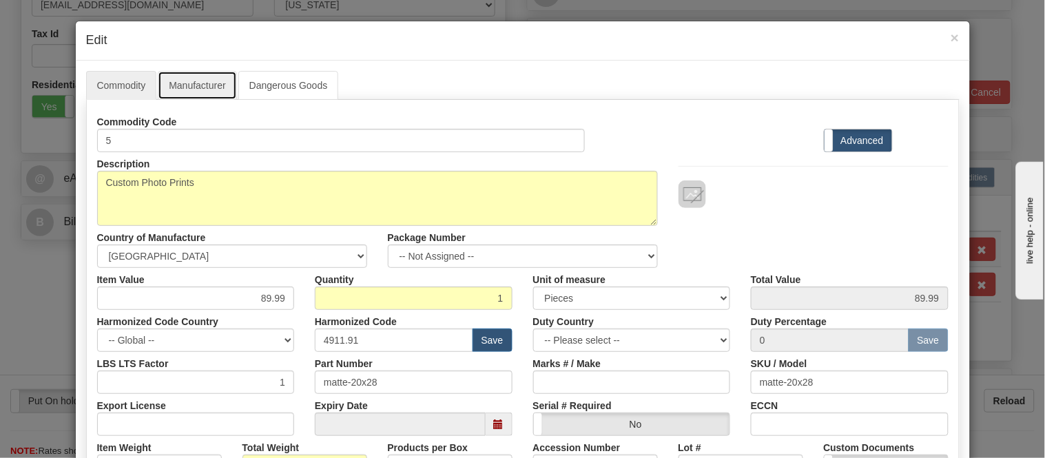
click at [205, 87] on link "Manufacturer" at bounding box center [197, 85] width 79 height 29
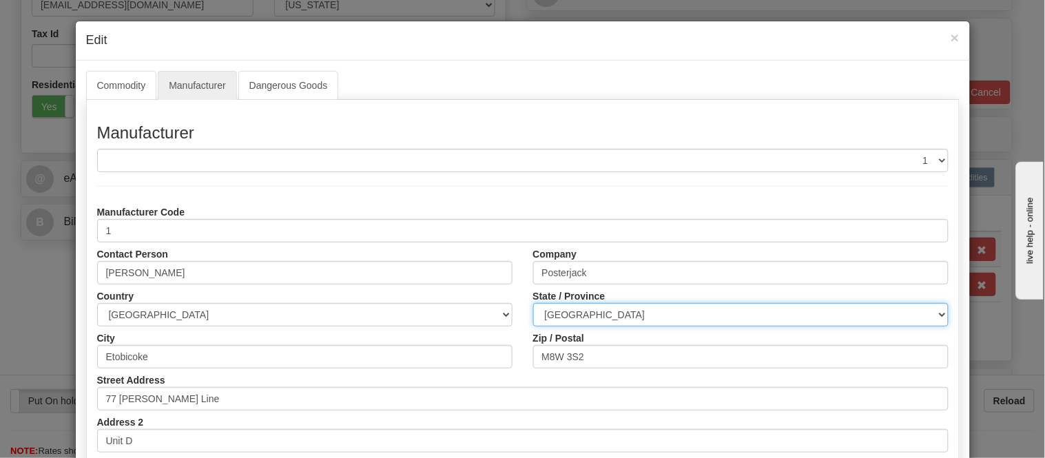
click at [672, 308] on select "ALBERTA BRITISH COLUMBIA MANITOBA NEW BRUNSWICK NEWFOUNDLAND NOVA SCOTIA NUNAVU…" at bounding box center [740, 314] width 415 height 23
select select "ON"
click at [533, 303] on select "ALBERTA BRITISH COLUMBIA MANITOBA NEW BRUNSWICK NEWFOUNDLAND NOVA SCOTIA NUNAVU…" at bounding box center [740, 314] width 415 height 23
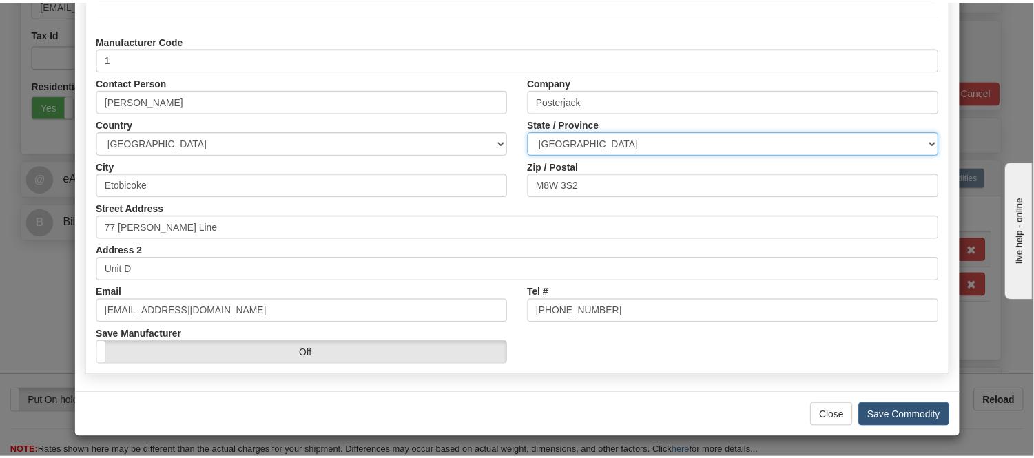
scroll to position [173, 0]
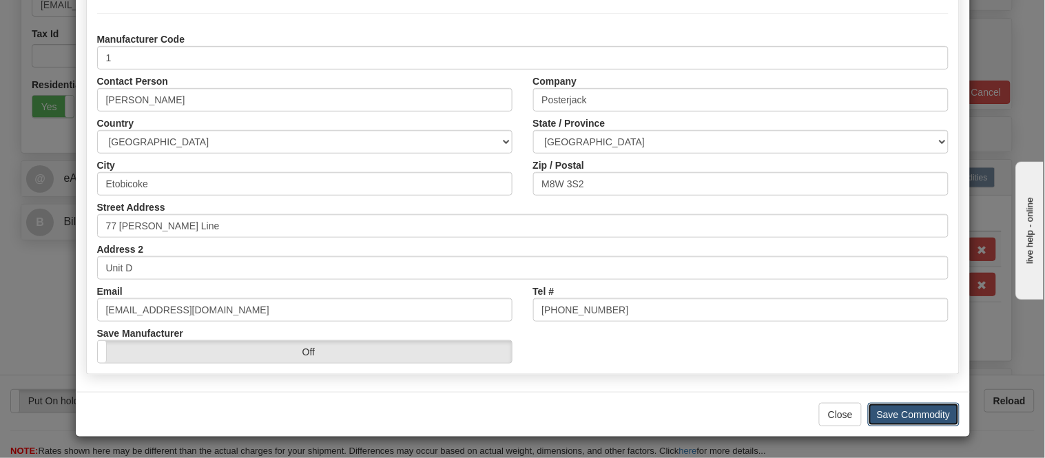
click at [911, 415] on button "Save Commodity" at bounding box center [914, 414] width 92 height 23
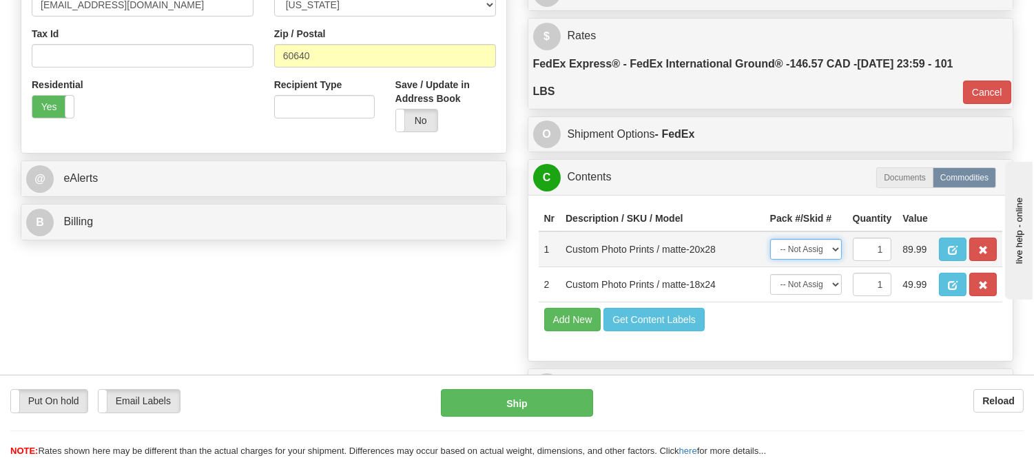
click at [799, 260] on select "-- Not Assigned -- Item 1 Item 2 Item 3 Item 4" at bounding box center [806, 249] width 72 height 21
select select "0"
click at [770, 253] on select "-- Not Assigned -- Item 1 Item 2 Item 3 Item 4" at bounding box center [806, 249] width 72 height 21
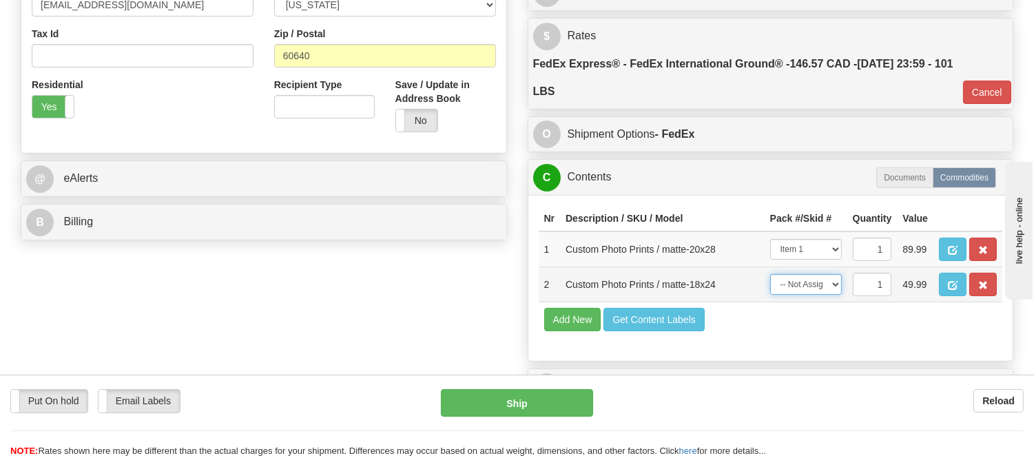
click at [802, 295] on select "-- Not Assigned -- Item 1 Item 2 Item 3 Item 4" at bounding box center [806, 284] width 72 height 21
select select "0"
click at [770, 295] on select "-- Not Assigned -- Item 1 Item 2 Item 3 Item 4" at bounding box center [806, 284] width 72 height 21
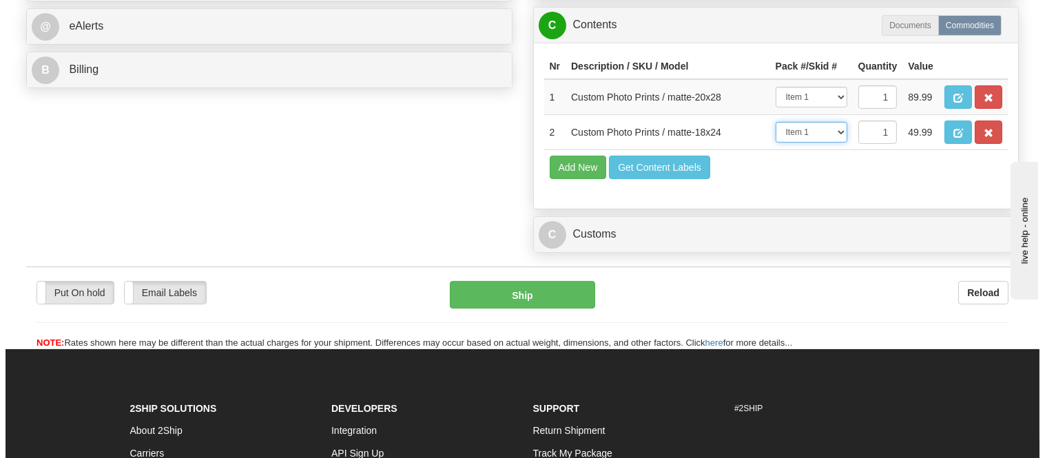
scroll to position [612, 0]
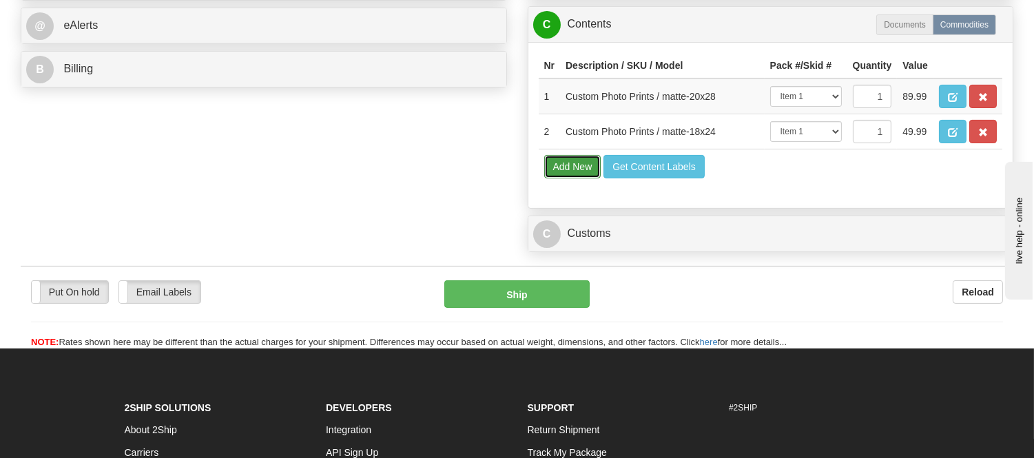
click at [586, 178] on button "Add New" at bounding box center [572, 166] width 57 height 23
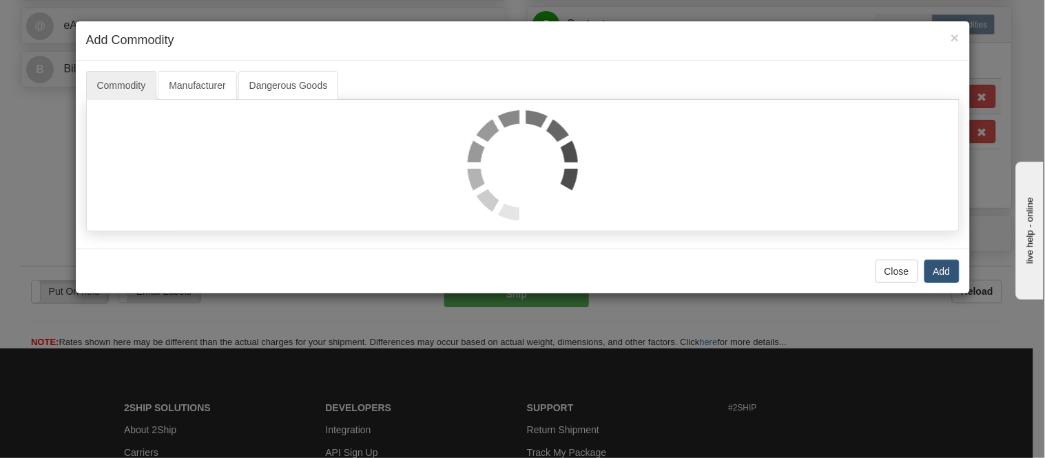
select select
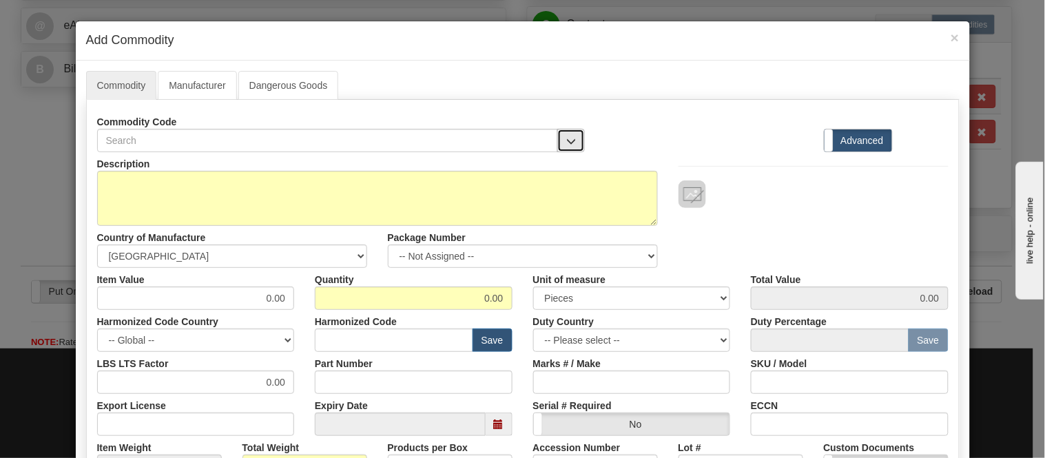
click at [570, 145] on span "button" at bounding box center [571, 141] width 10 height 9
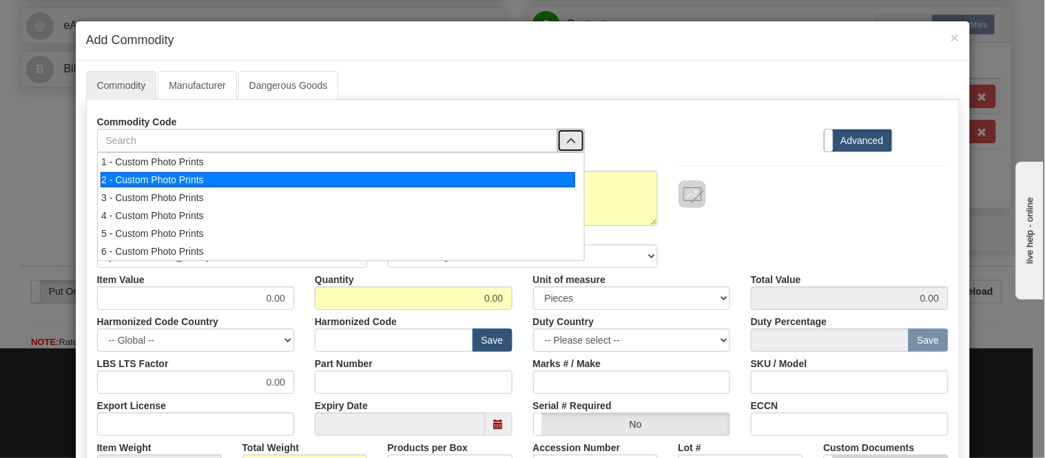
click at [573, 182] on li "2 - Custom Photo Prints" at bounding box center [341, 180] width 486 height 18
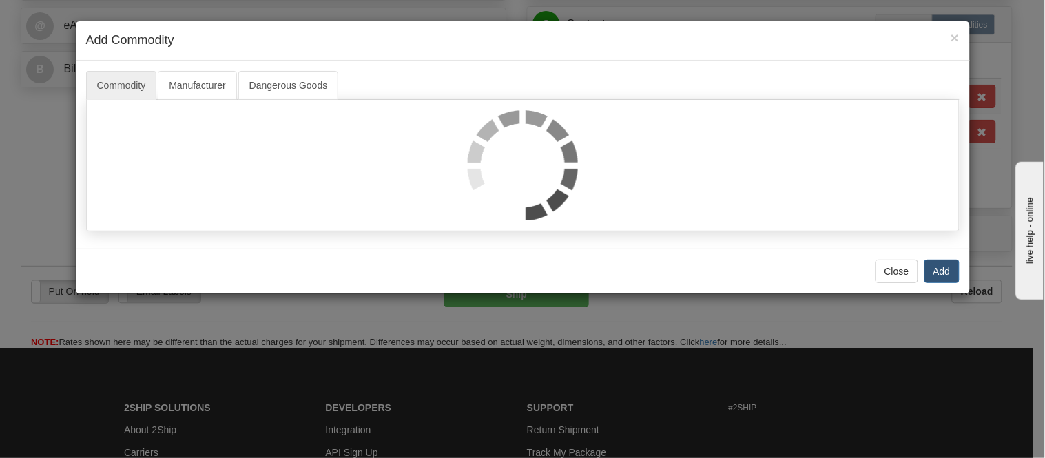
select select "1"
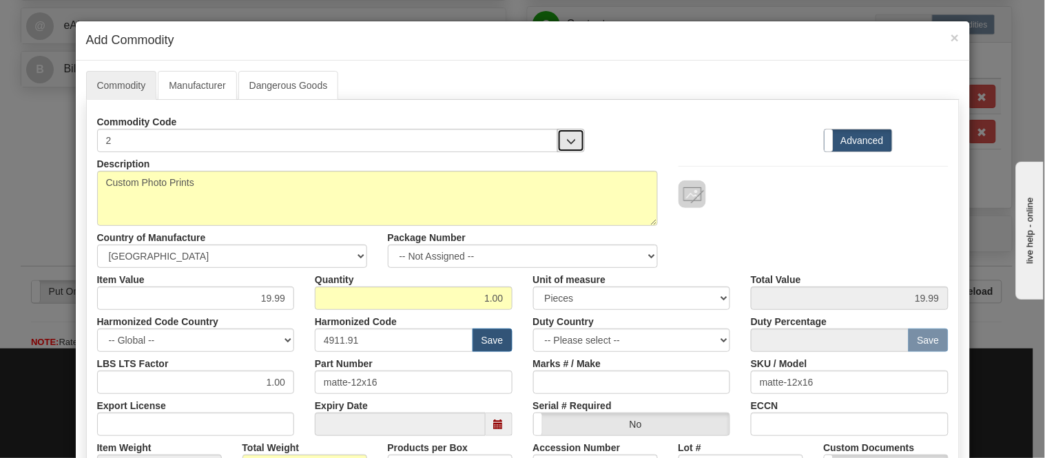
click at [569, 143] on span "button" at bounding box center [571, 141] width 10 height 9
click at [623, 125] on div "Commodity Code 2 2 - Custom Photo Prints Standard Advanced" at bounding box center [523, 131] width 872 height 42
click at [566, 138] on span "button" at bounding box center [571, 141] width 10 height 9
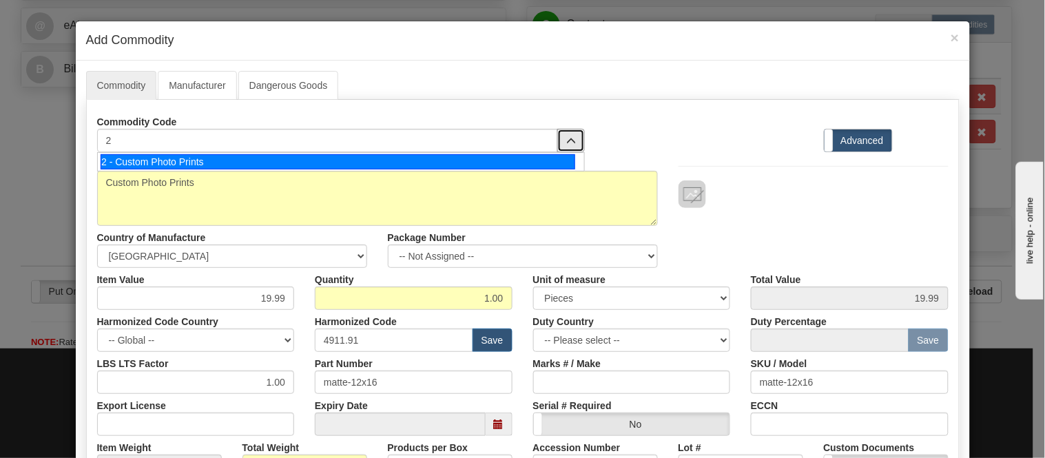
click at [561, 161] on div "2 - Custom Photo Prints" at bounding box center [338, 161] width 474 height 15
select select "1"
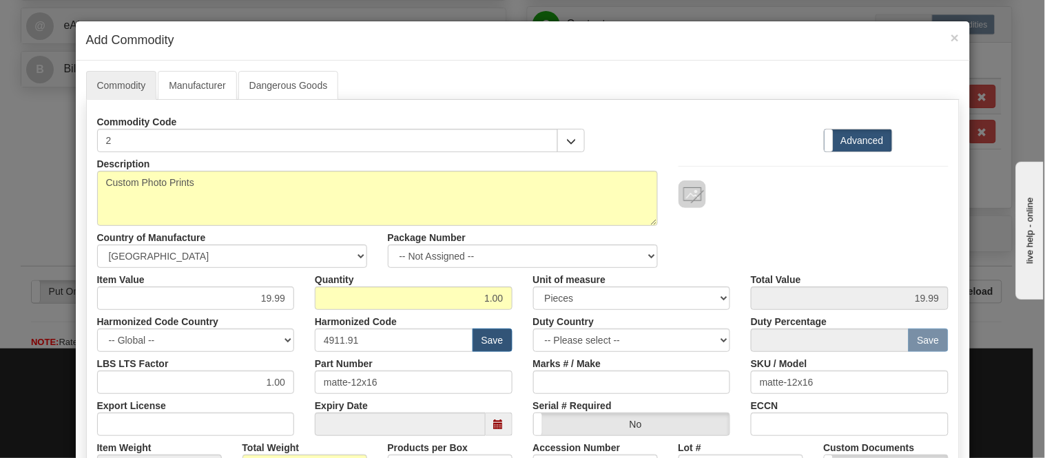
click at [786, 200] on div at bounding box center [813, 194] width 270 height 28
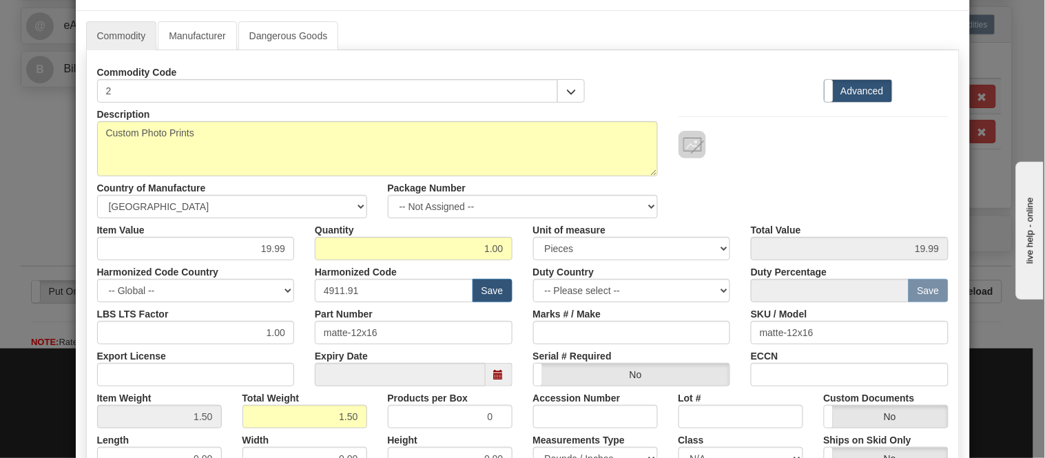
scroll to position [76, 0]
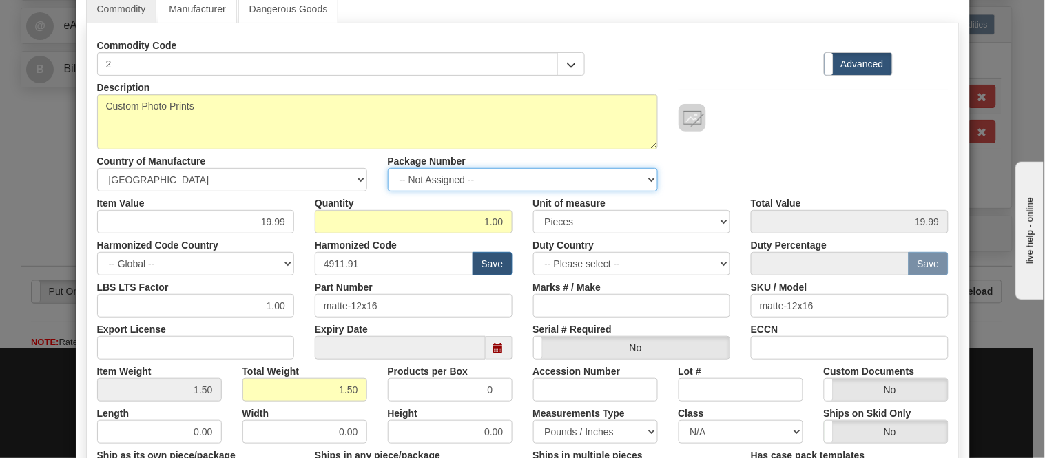
click at [585, 184] on select "-- Not Assigned -- Item 1 Item 2 Item 3 Item 4" at bounding box center [523, 179] width 270 height 23
select select "0"
click at [388, 168] on select "-- Not Assigned -- Item 1 Item 2 Item 3 Item 4" at bounding box center [523, 179] width 270 height 23
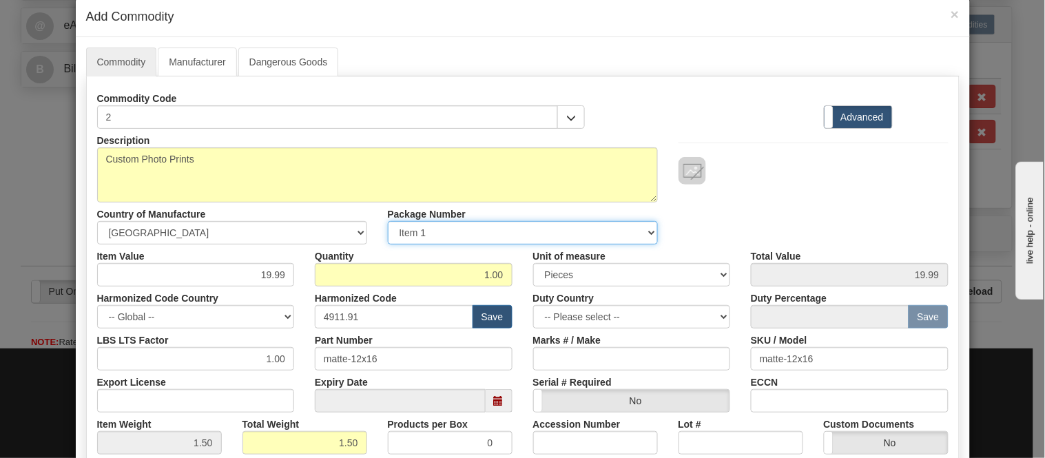
scroll to position [0, 0]
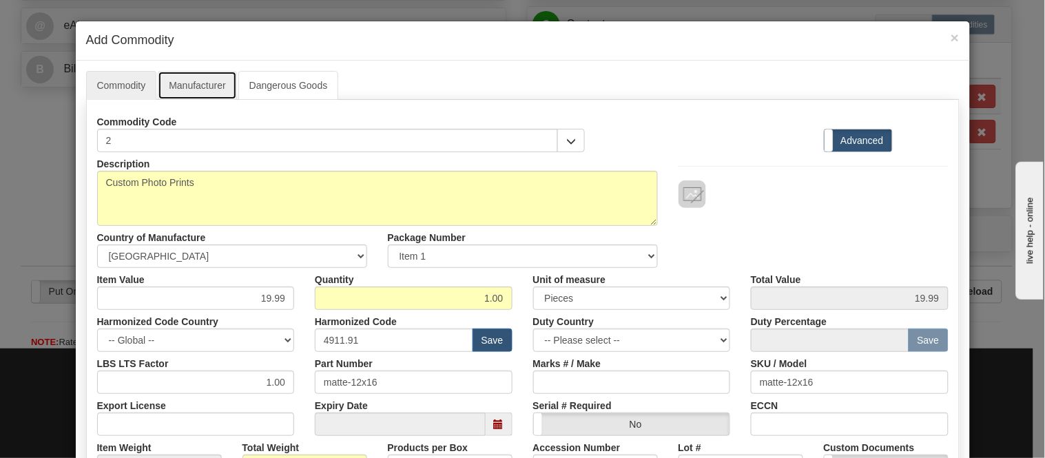
click at [212, 77] on link "Manufacturer" at bounding box center [197, 85] width 79 height 29
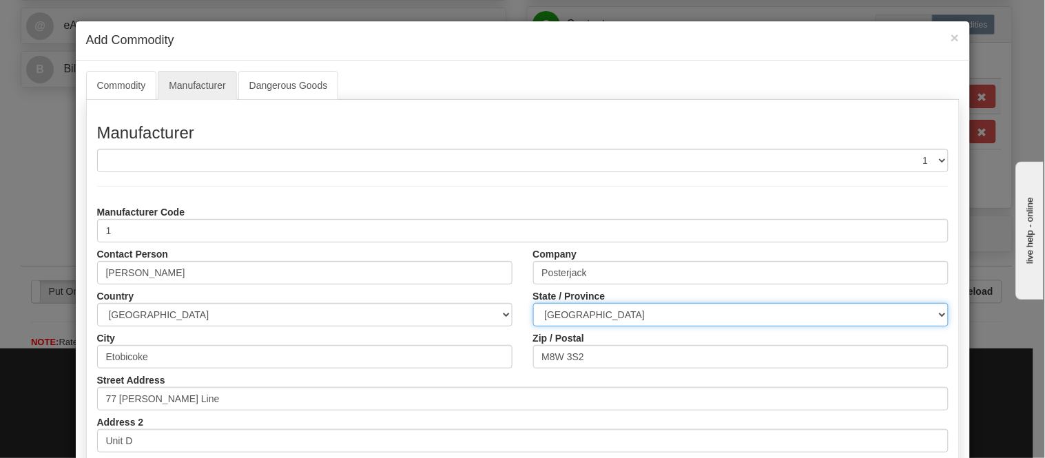
click at [652, 312] on select "ALBERTA BRITISH COLUMBIA MANITOBA NEW BRUNSWICK NEWFOUNDLAND NOVA SCOTIA NUNAVU…" at bounding box center [740, 314] width 415 height 23
select select "ON"
click at [533, 303] on select "ALBERTA BRITISH COLUMBIA MANITOBA NEW BRUNSWICK NEWFOUNDLAND NOVA SCOTIA NUNAVU…" at bounding box center [740, 314] width 415 height 23
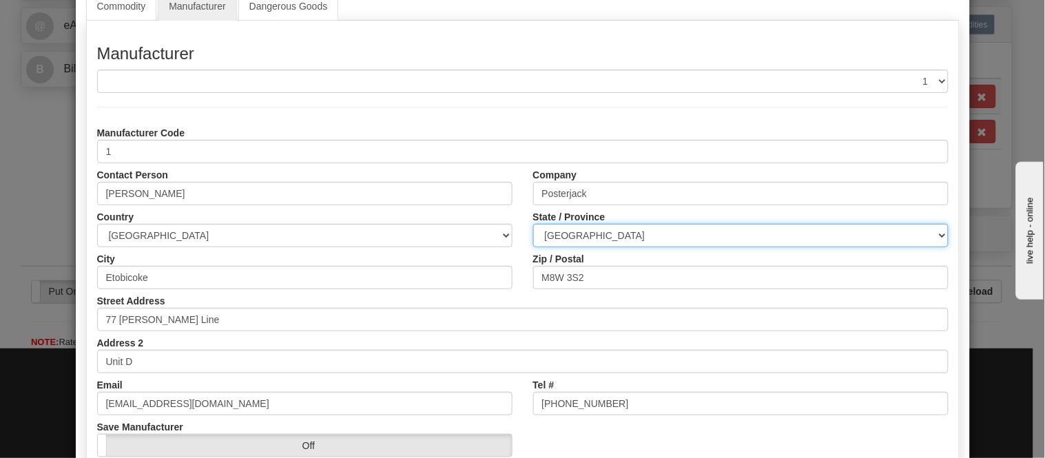
scroll to position [173, 0]
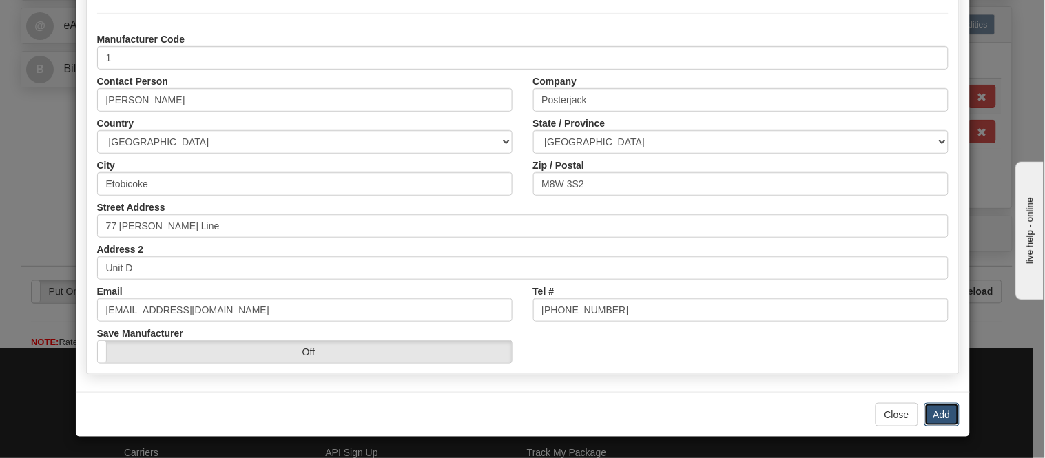
click at [946, 412] on button "Add" at bounding box center [941, 414] width 35 height 23
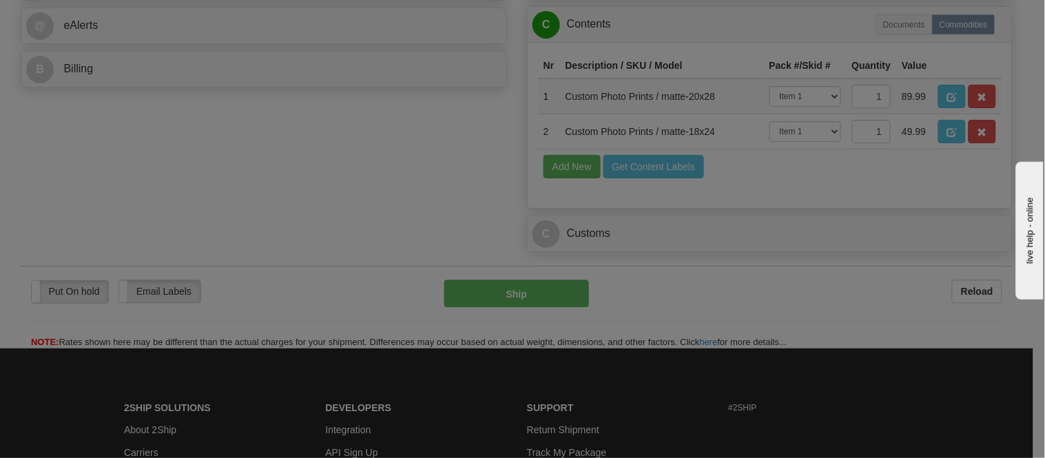
scroll to position [0, 0]
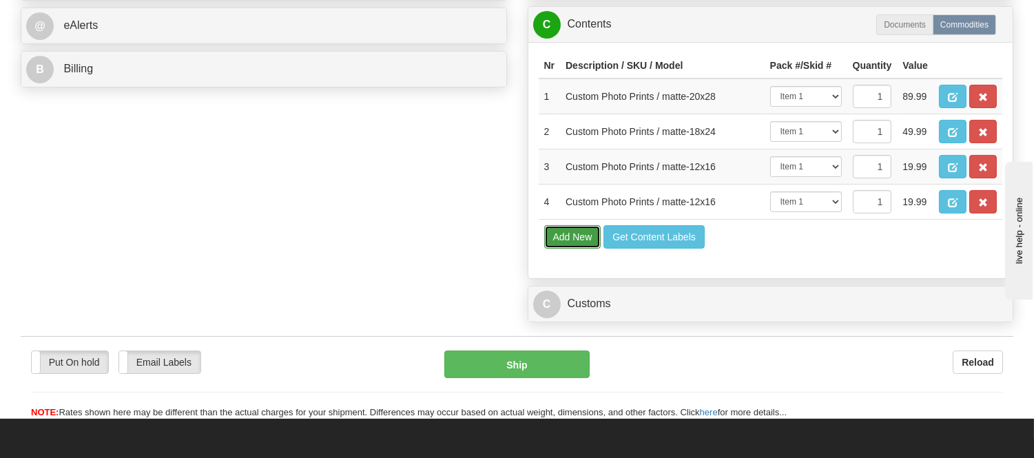
click at [566, 249] on button "Add New" at bounding box center [572, 236] width 57 height 23
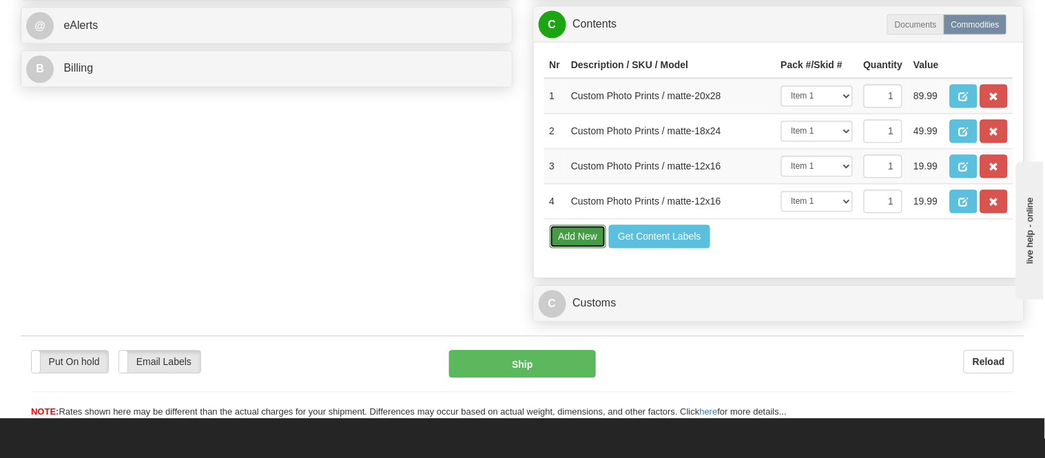
select select
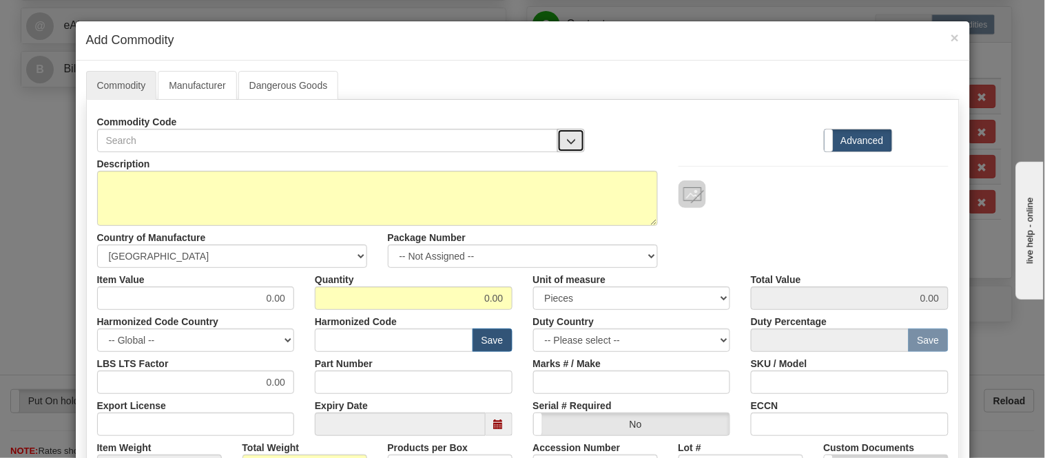
click at [567, 138] on span "button" at bounding box center [571, 141] width 10 height 9
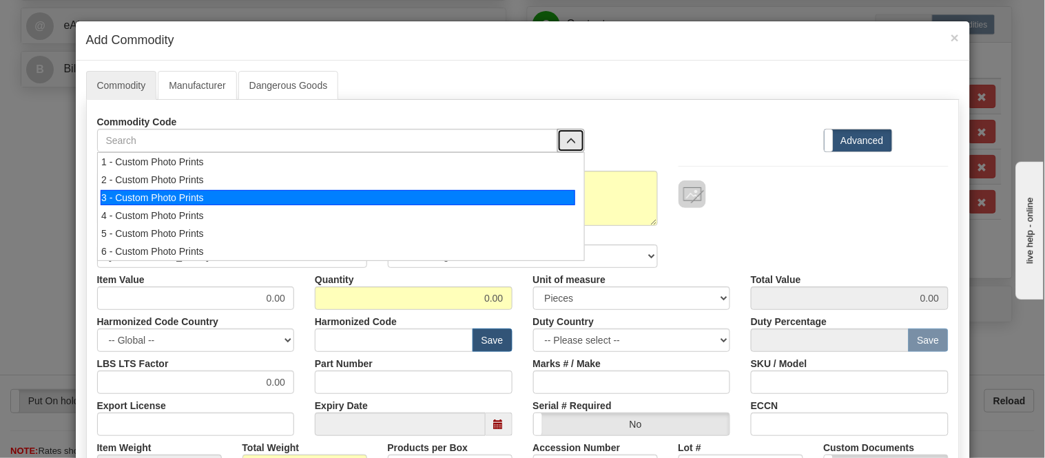
click at [560, 202] on div "3 - Custom Photo Prints" at bounding box center [338, 197] width 474 height 15
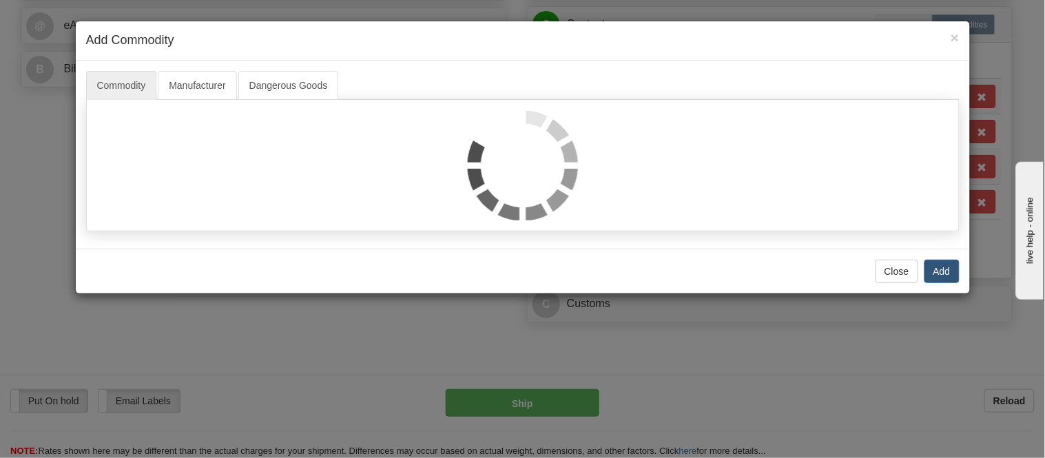
select select "1"
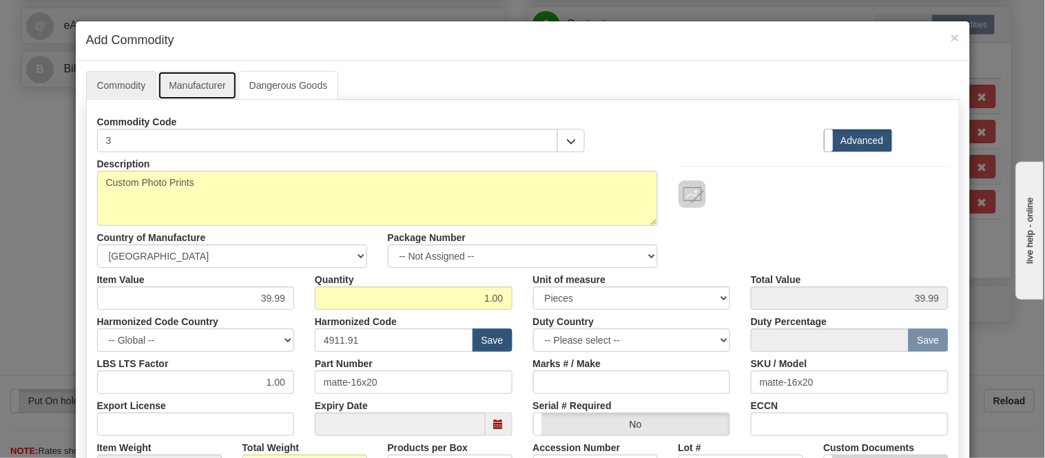
click at [190, 86] on link "Manufacturer" at bounding box center [197, 85] width 79 height 29
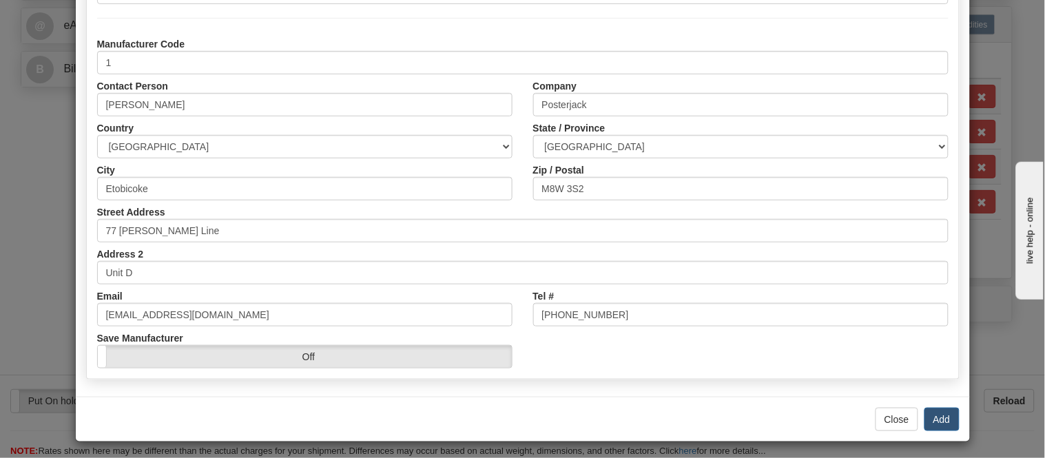
scroll to position [173, 0]
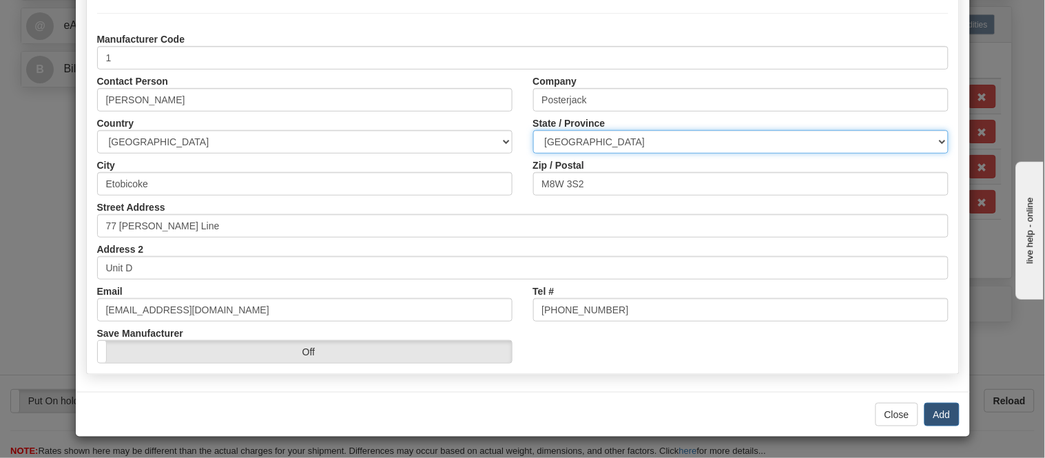
click at [593, 143] on select "ALBERTA BRITISH COLUMBIA MANITOBA NEW BRUNSWICK NEWFOUNDLAND NOVA SCOTIA NUNAVU…" at bounding box center [740, 141] width 415 height 23
select select "ON"
click at [533, 130] on select "ALBERTA BRITISH COLUMBIA MANITOBA NEW BRUNSWICK NEWFOUNDLAND NOVA SCOTIA NUNAVU…" at bounding box center [740, 141] width 415 height 23
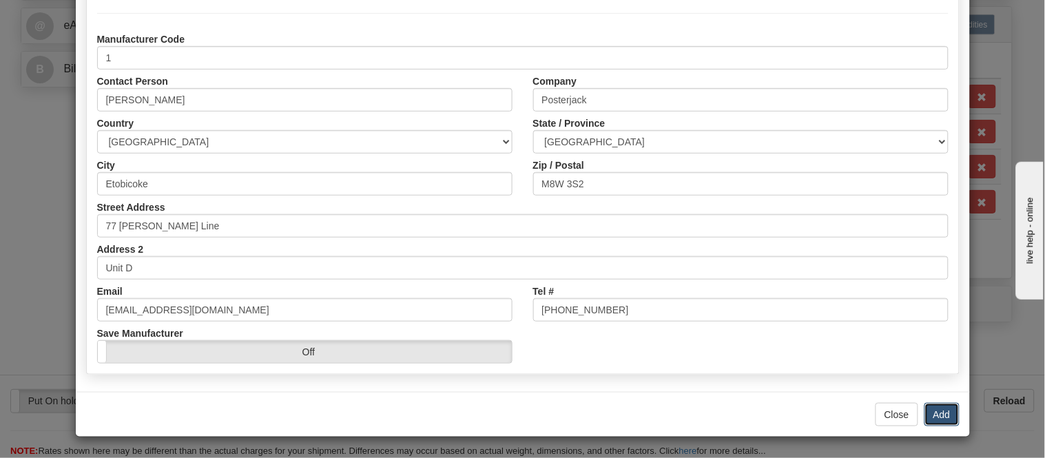
click at [944, 408] on button "Add" at bounding box center [941, 414] width 35 height 23
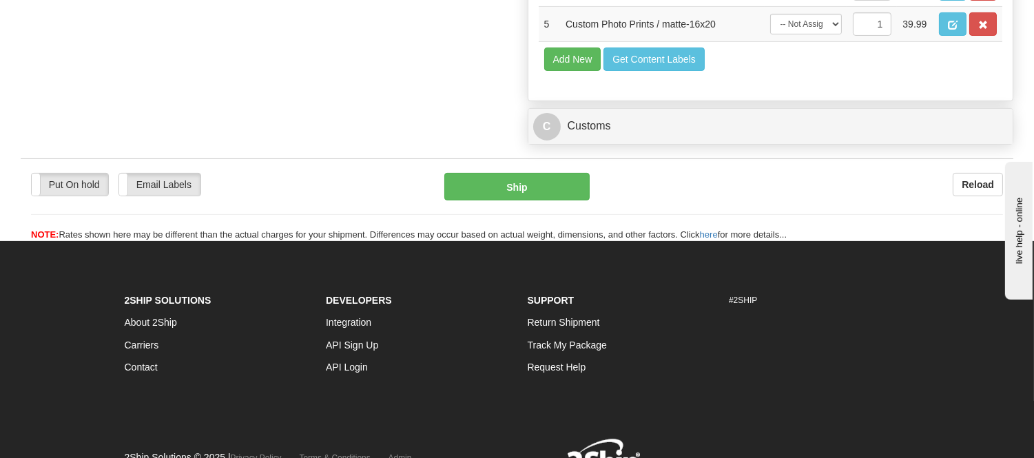
scroll to position [842, 0]
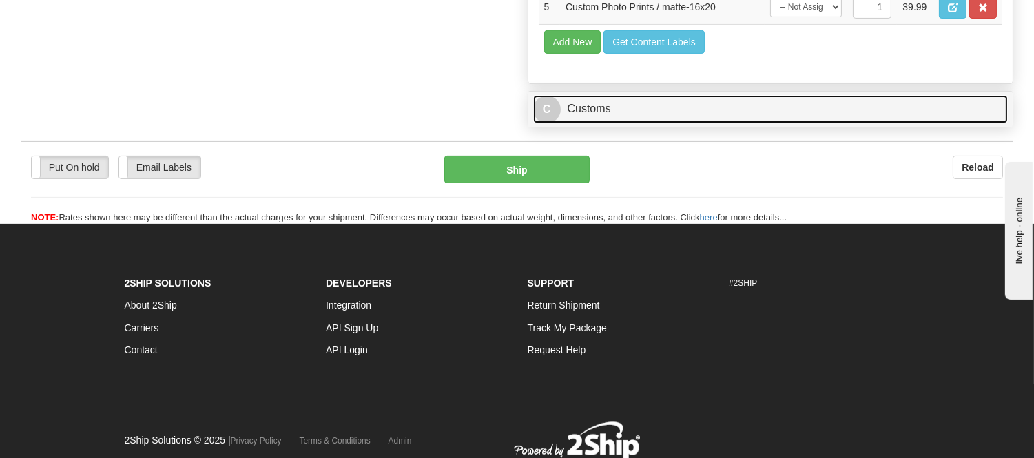
click at [603, 123] on link "C Customs" at bounding box center [770, 109] width 475 height 28
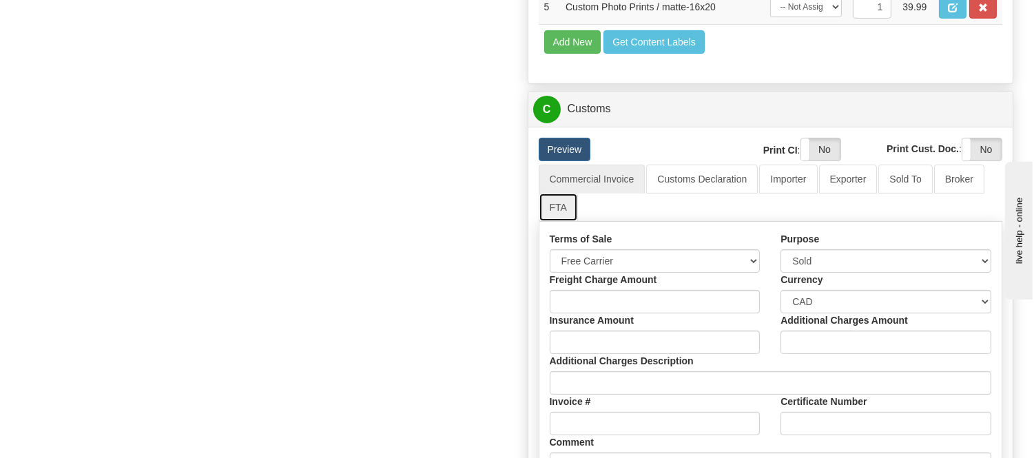
click at [552, 222] on link "FTA" at bounding box center [558, 207] width 39 height 29
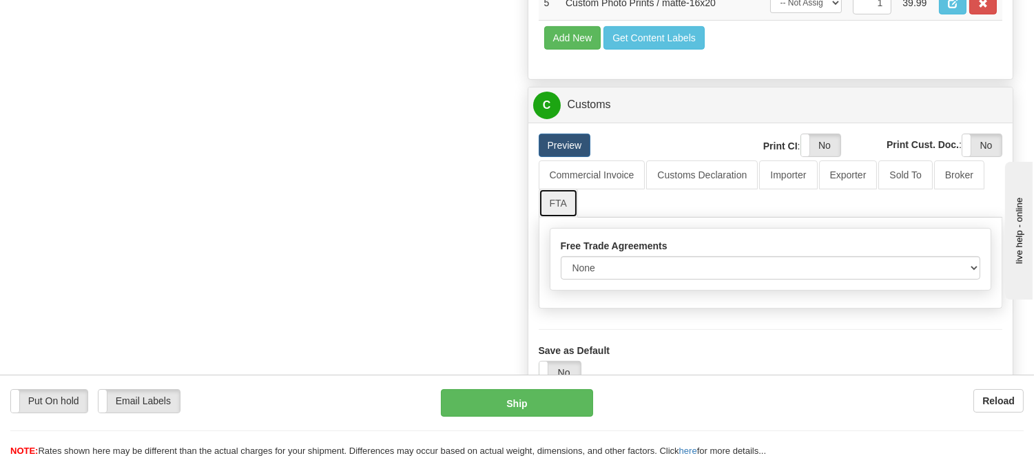
scroll to position [1071, 0]
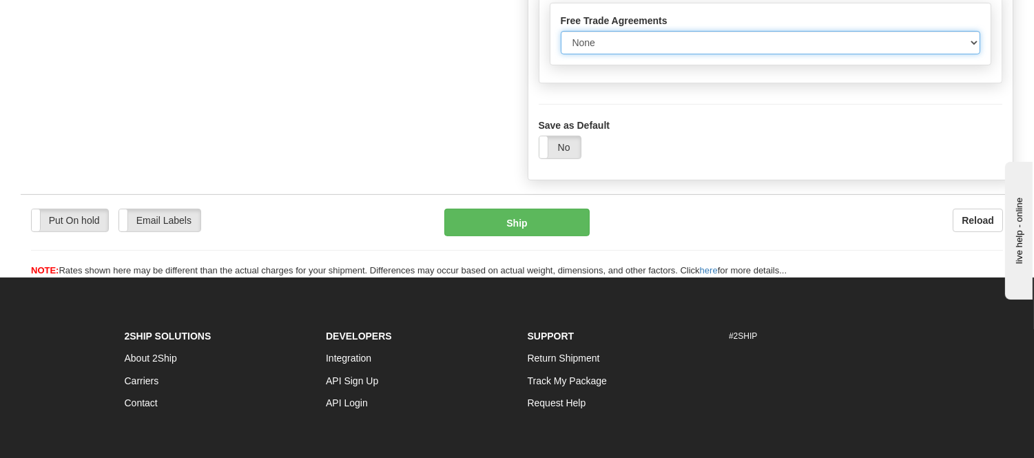
click at [708, 54] on select "None Other USMCA CETA CUKTCA" at bounding box center [771, 42] width 420 height 23
select select "1"
click at [561, 54] on select "None Other USMCA CETA CUKTCA" at bounding box center [771, 42] width 420 height 23
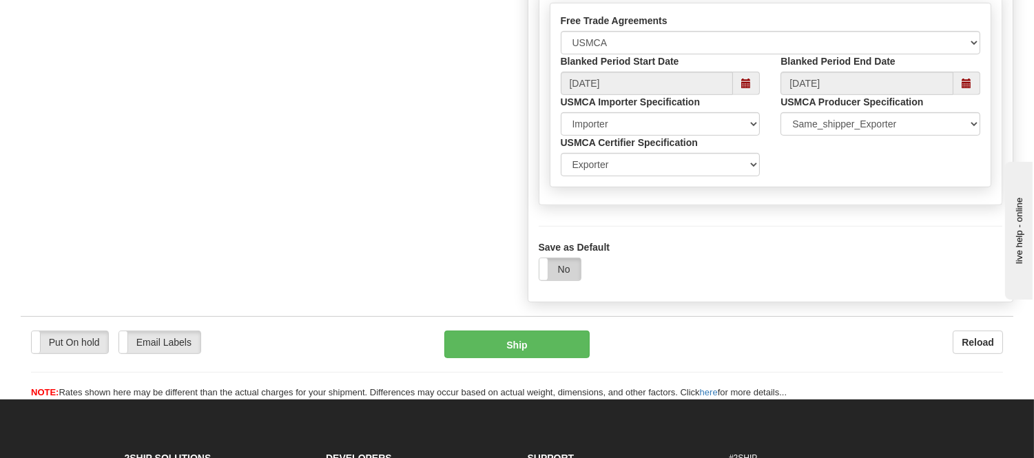
click at [567, 280] on label "No" at bounding box center [559, 269] width 41 height 22
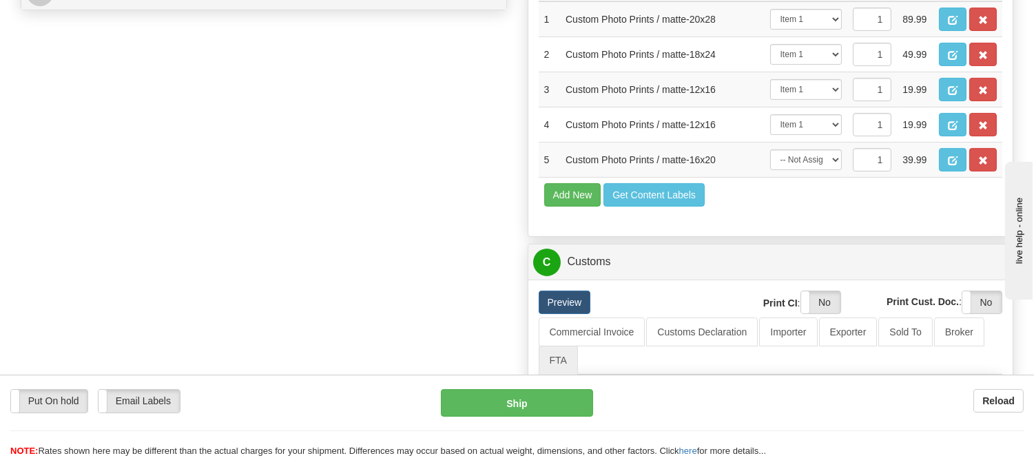
scroll to position [459, 0]
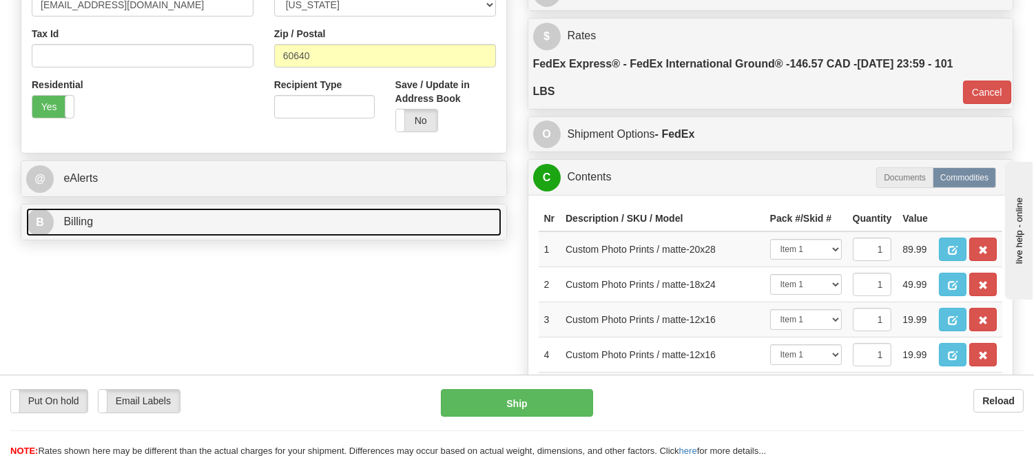
click at [194, 216] on link "B Billing" at bounding box center [263, 222] width 475 height 28
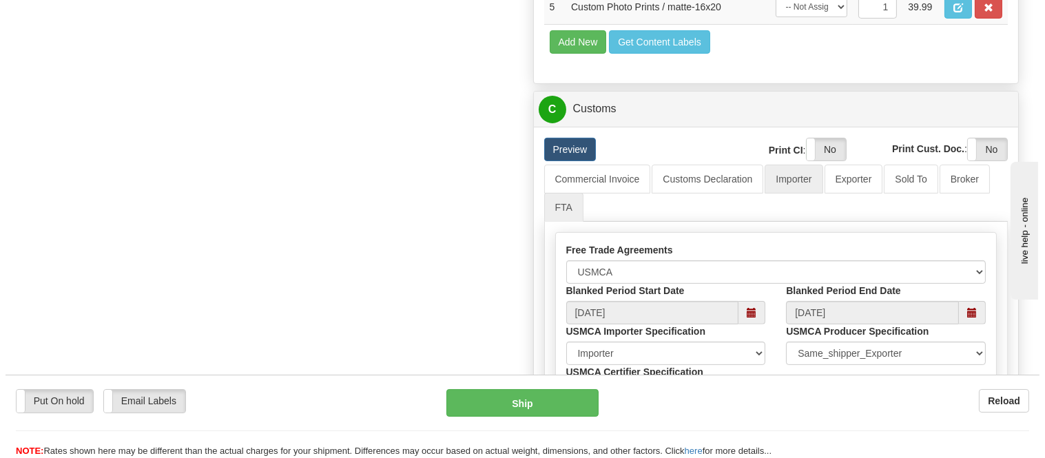
scroll to position [1071, 0]
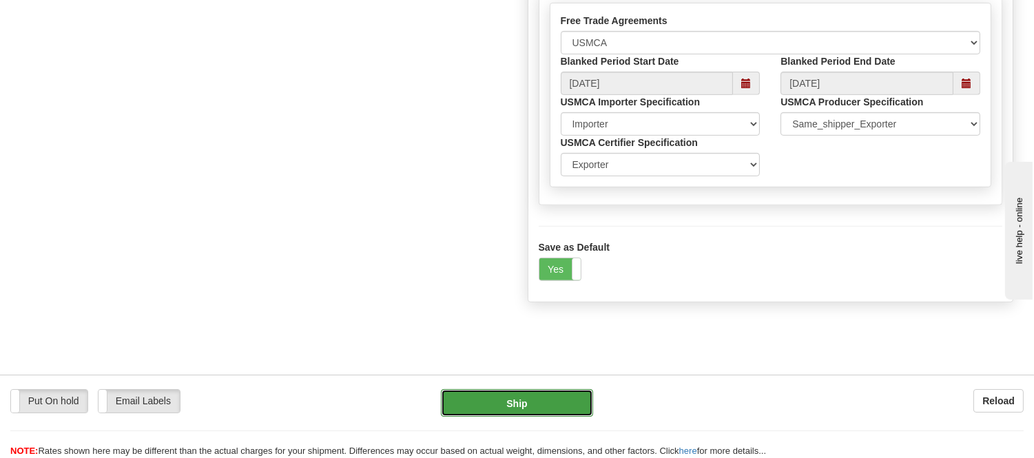
click at [492, 405] on button "Ship" at bounding box center [517, 403] width 152 height 28
